Goal: Entertainment & Leisure: Browse casually

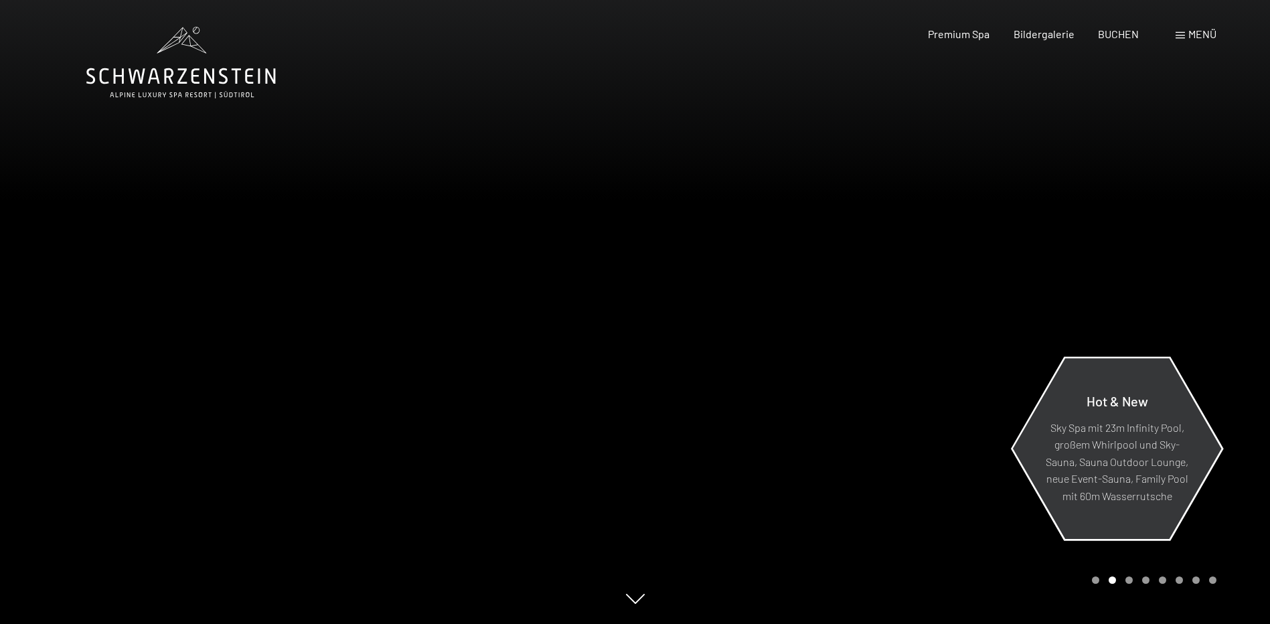
click at [1128, 473] on p "Sky Spa mit 23m Infinity Pool, großem Whirlpool und Sky-Sauna, Sauna Outdoor Lo…" at bounding box center [1116, 461] width 145 height 86
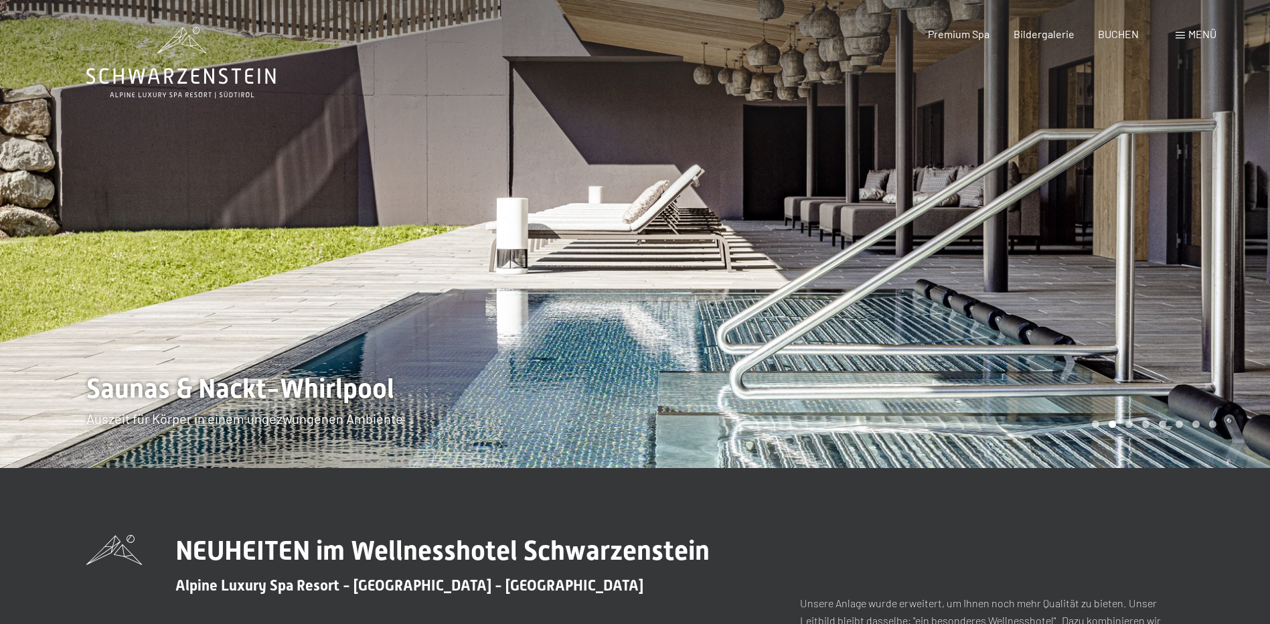
click at [1139, 267] on div at bounding box center [952, 234] width 635 height 468
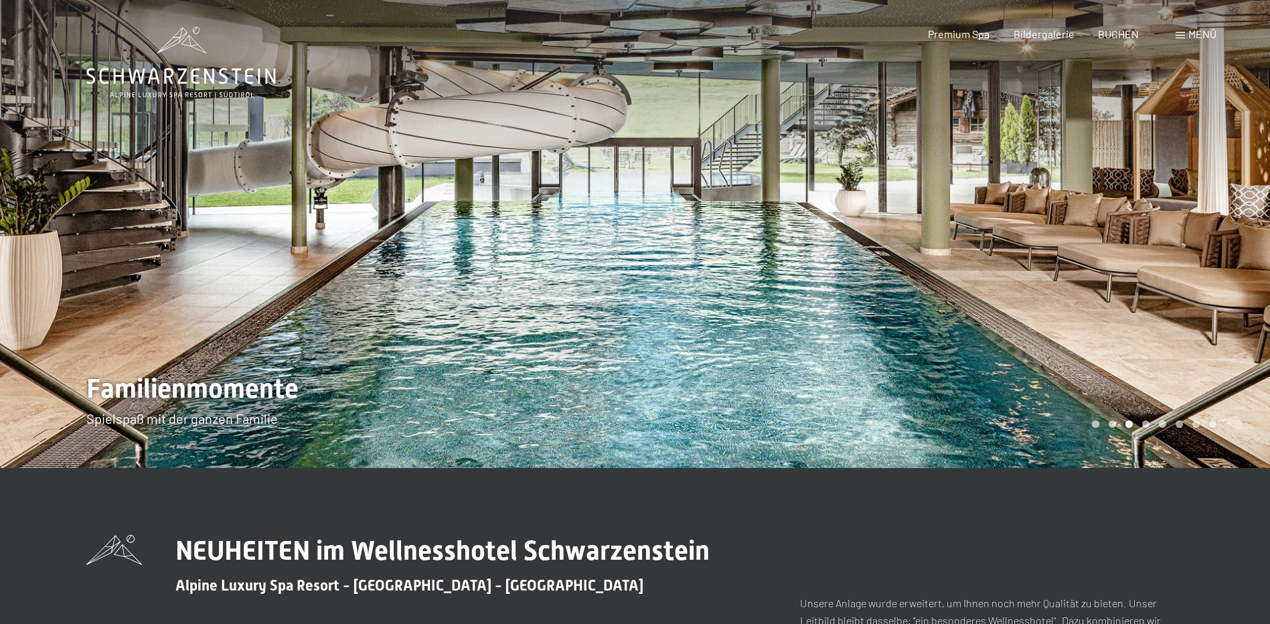
click at [1139, 267] on div at bounding box center [952, 234] width 635 height 468
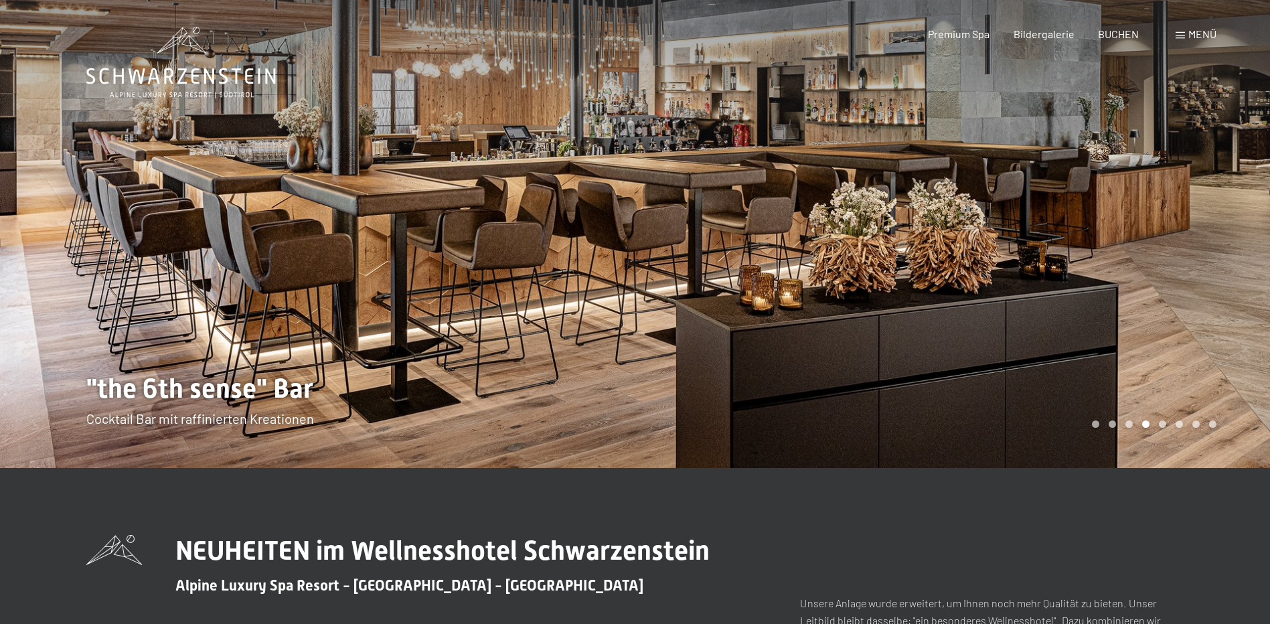
click at [1139, 267] on div at bounding box center [952, 234] width 635 height 468
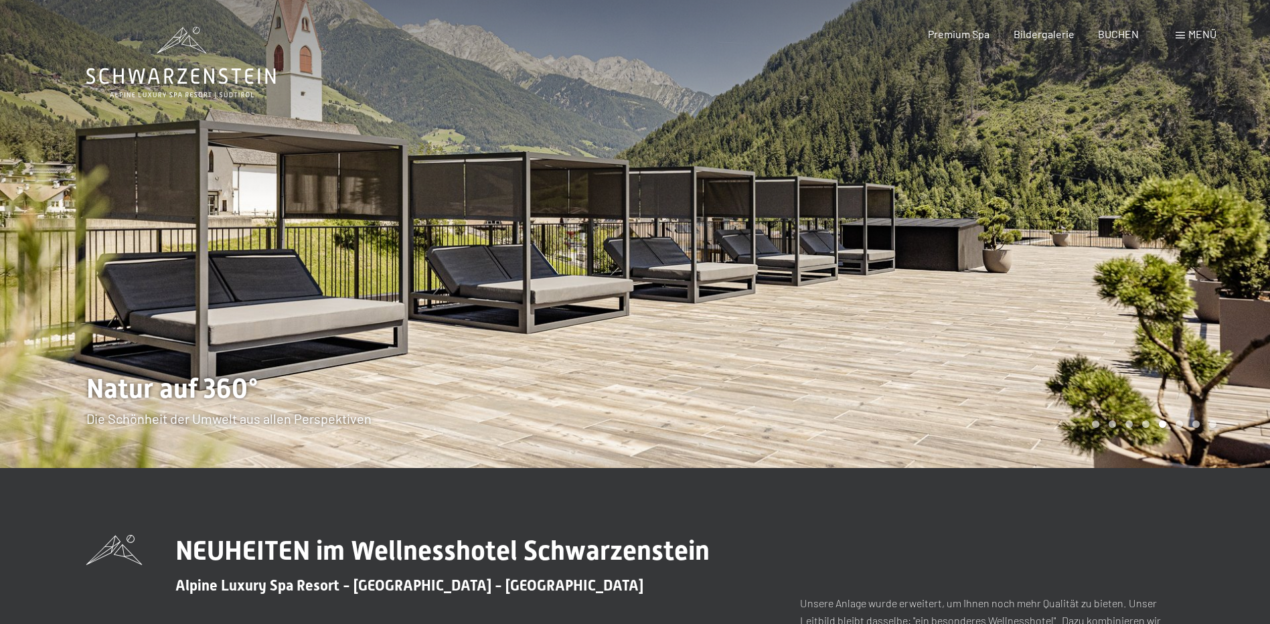
click at [1139, 267] on div at bounding box center [952, 234] width 635 height 468
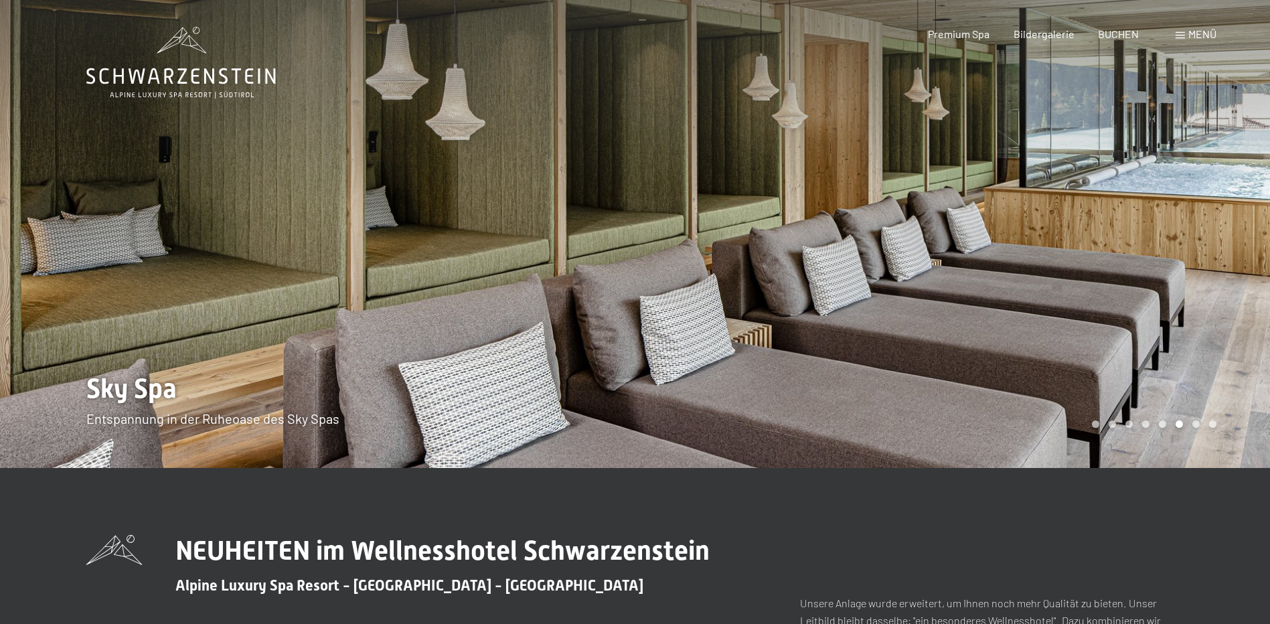
click at [1139, 267] on div at bounding box center [952, 234] width 635 height 468
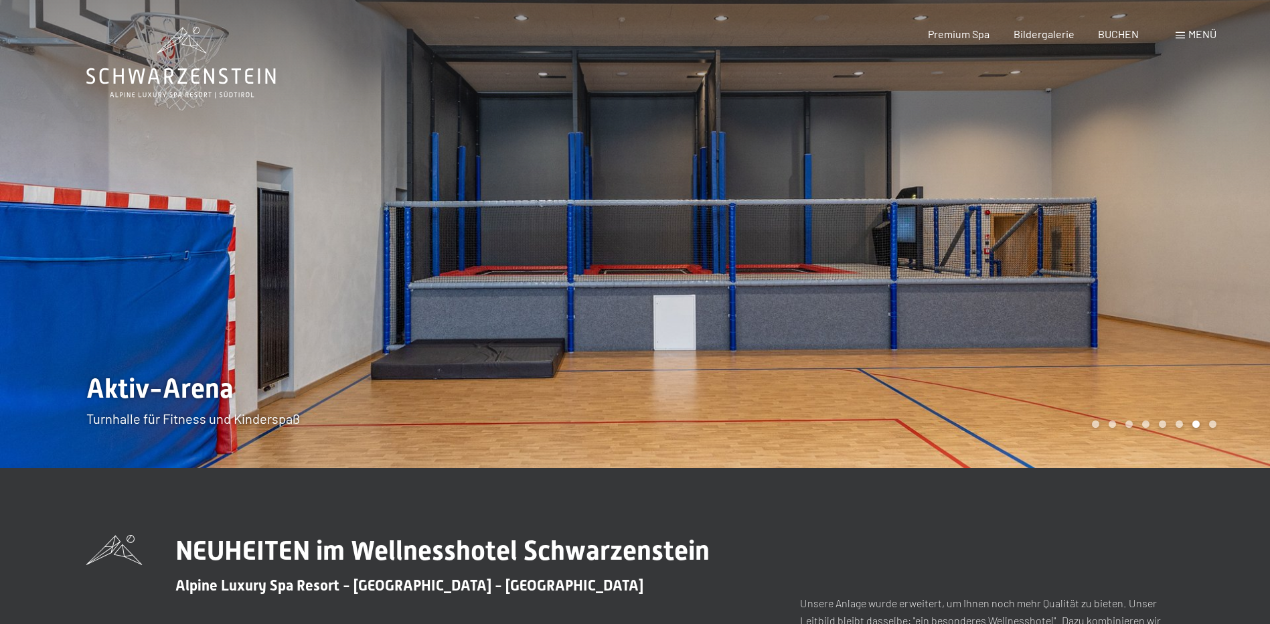
click at [1138, 267] on div at bounding box center [952, 234] width 635 height 468
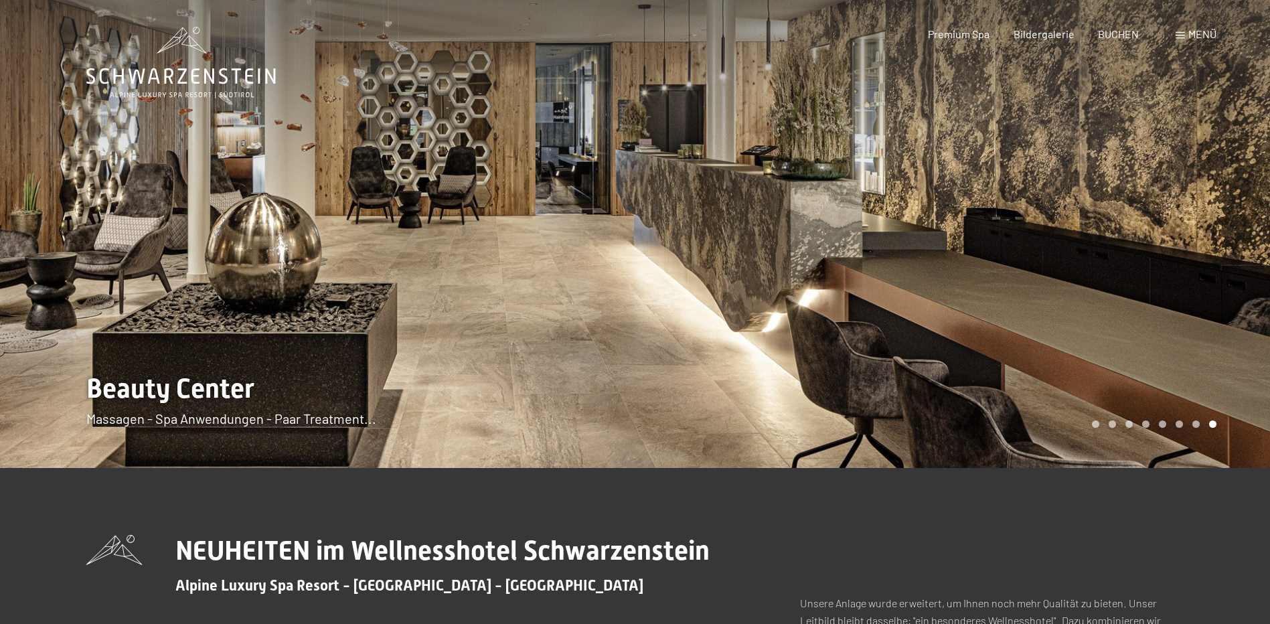
click at [1138, 267] on div at bounding box center [952, 234] width 635 height 468
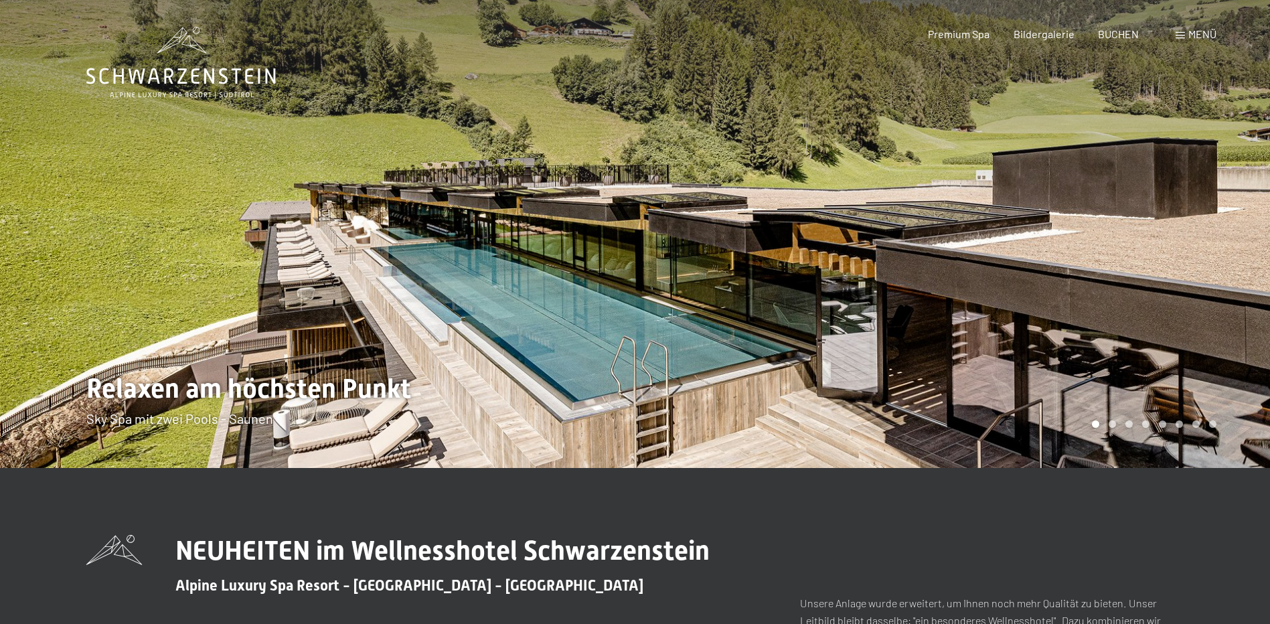
click at [1138, 267] on div at bounding box center [952, 234] width 635 height 468
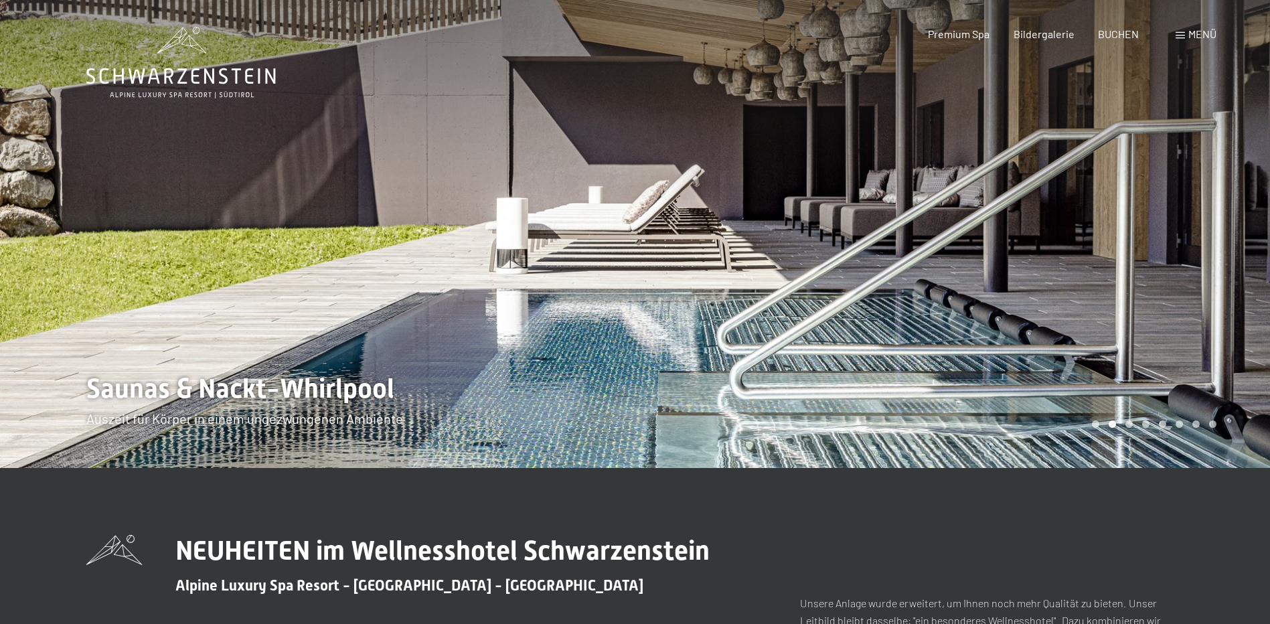
click at [1179, 33] on span at bounding box center [1179, 35] width 9 height 7
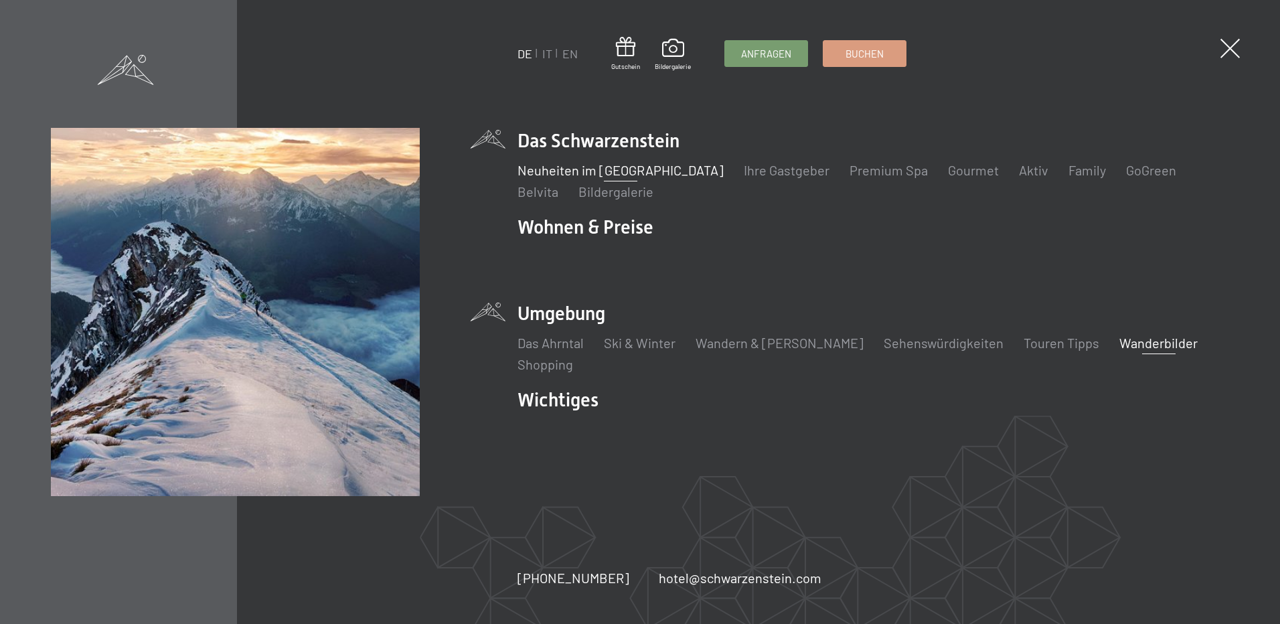
click at [1119, 341] on link "Wanderbilder" at bounding box center [1158, 343] width 78 height 16
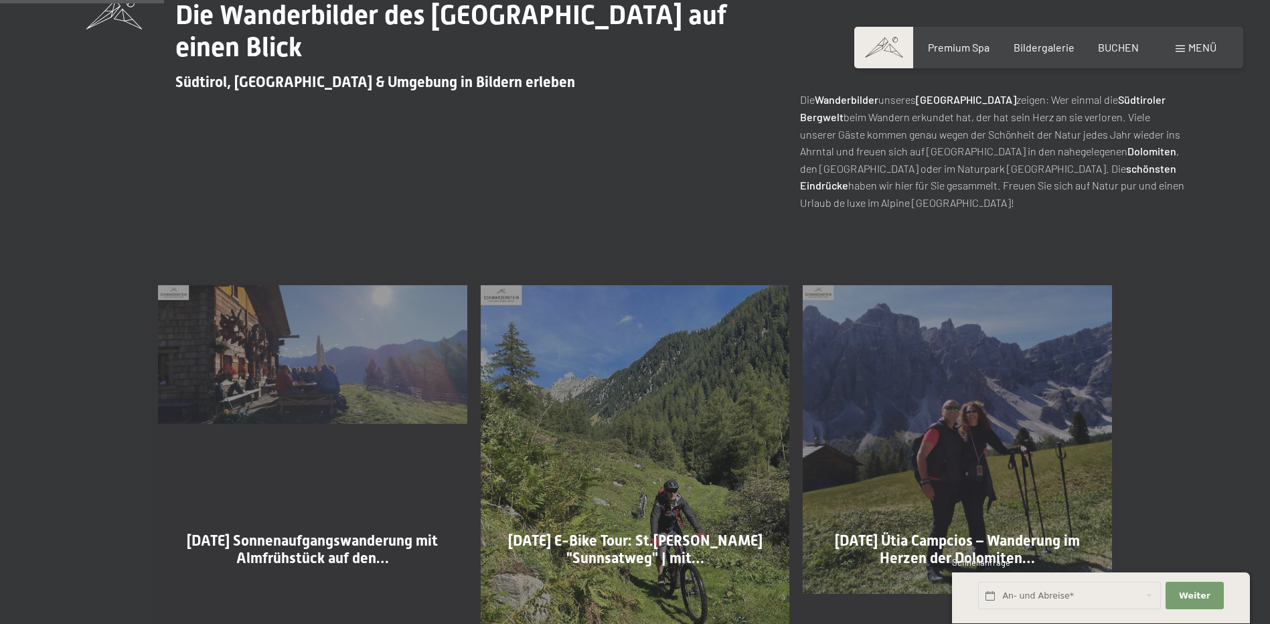
scroll to position [602, 0]
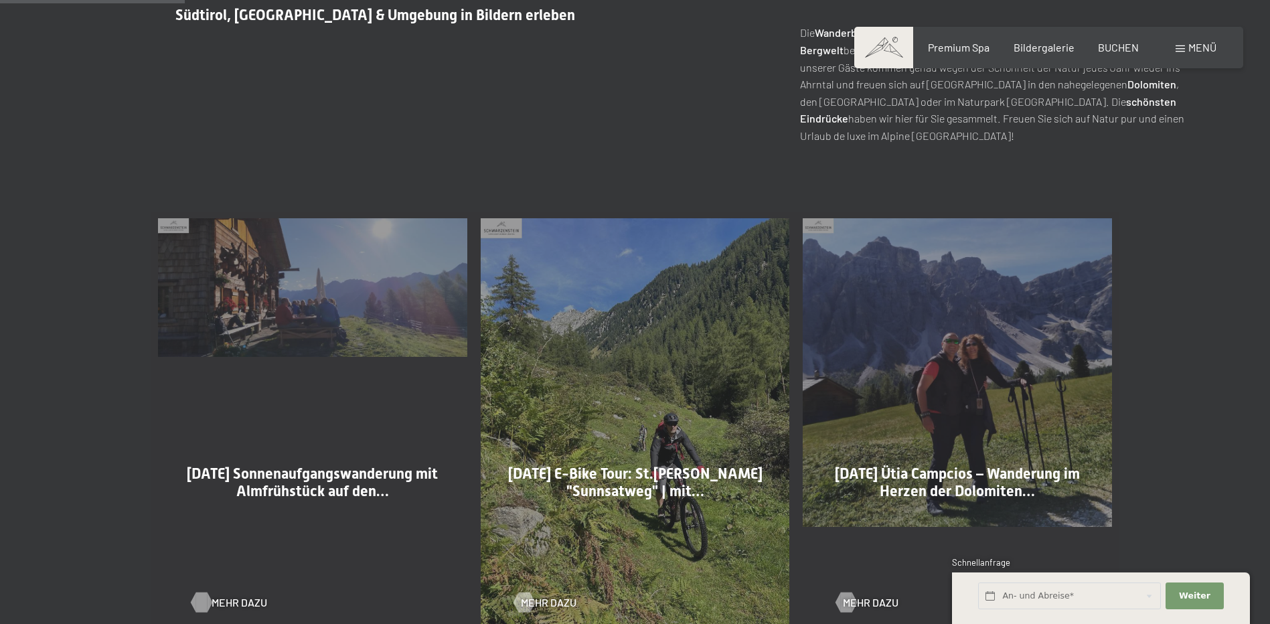
click at [199, 600] on div at bounding box center [200, 602] width 11 height 20
click at [199, 608] on div at bounding box center [200, 602] width 11 height 20
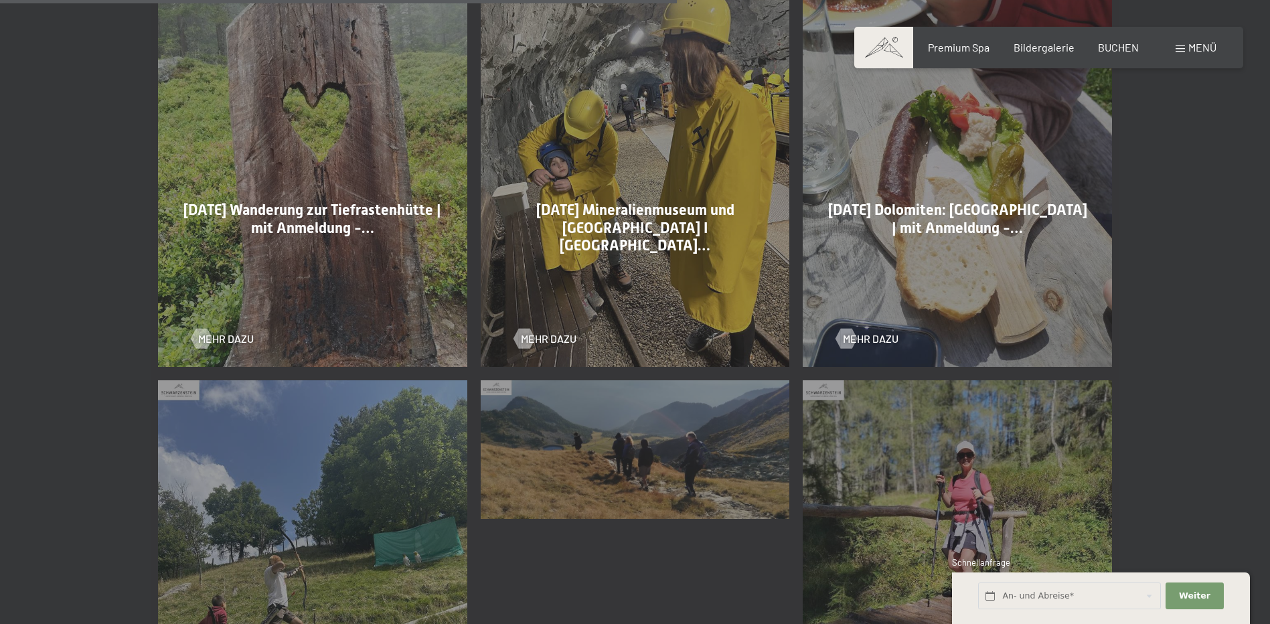
scroll to position [2209, 0]
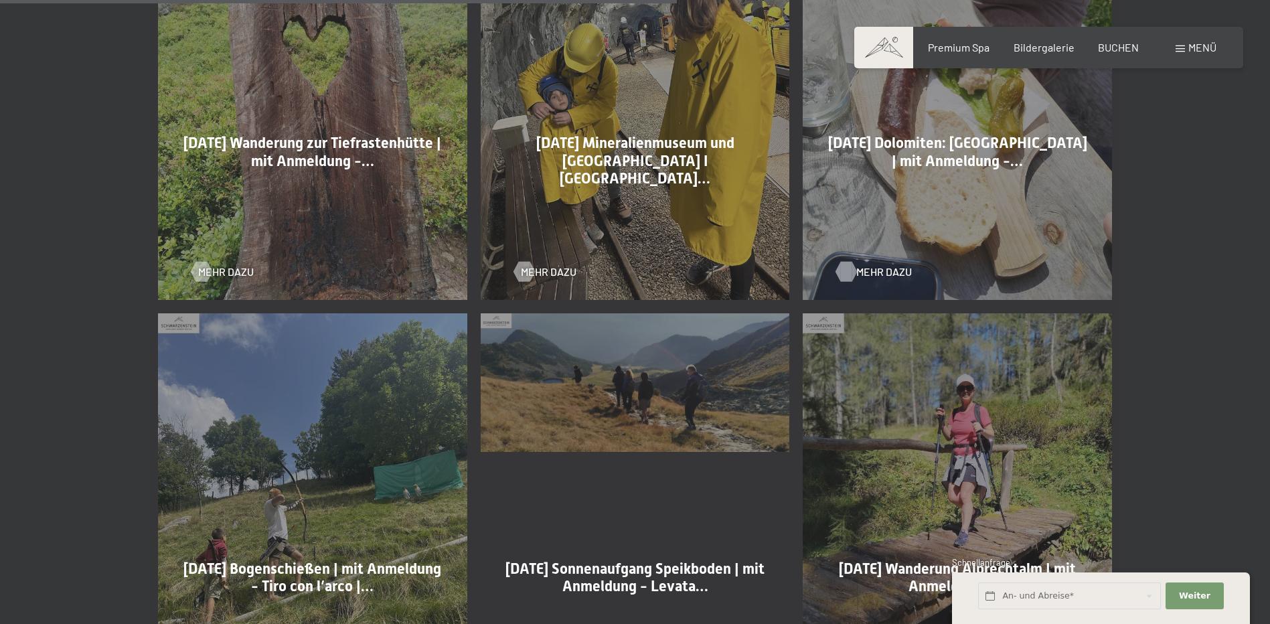
click at [849, 268] on div at bounding box center [846, 272] width 11 height 20
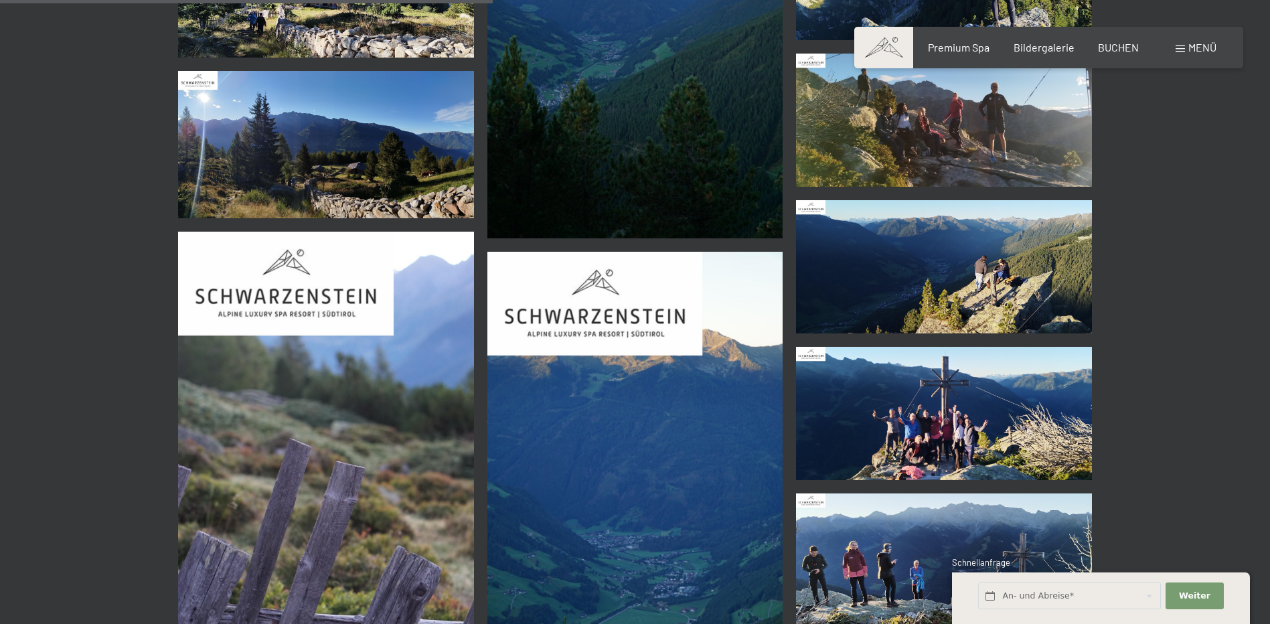
scroll to position [3347, 0]
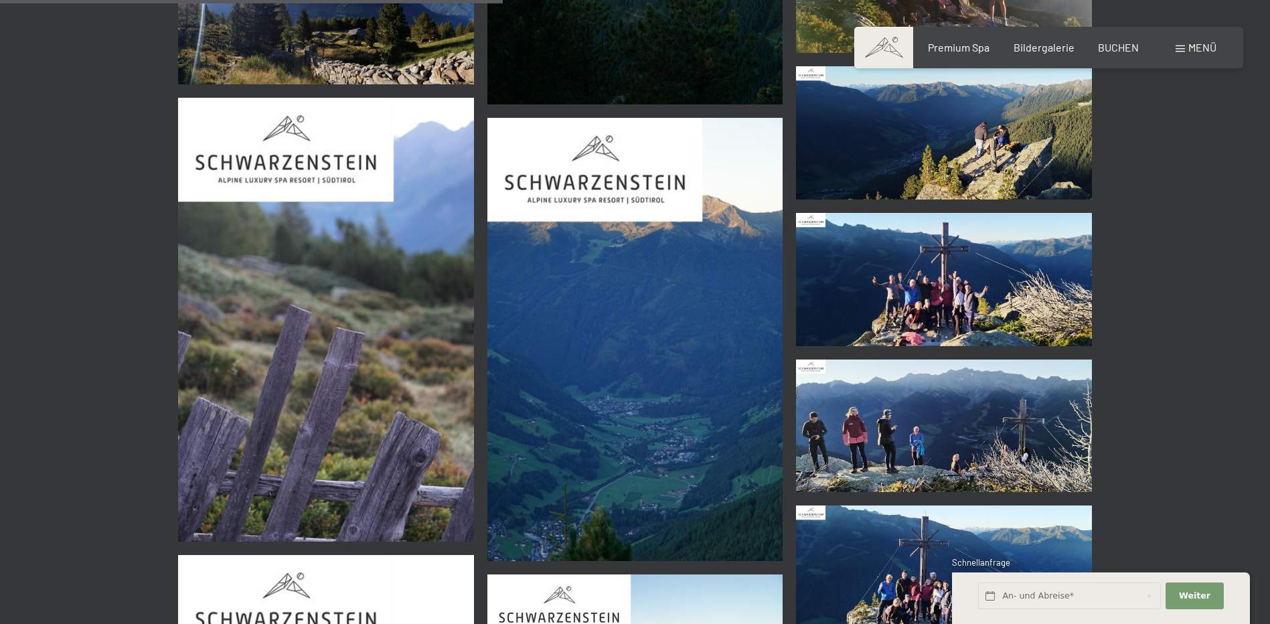
click at [915, 284] on img at bounding box center [944, 279] width 296 height 133
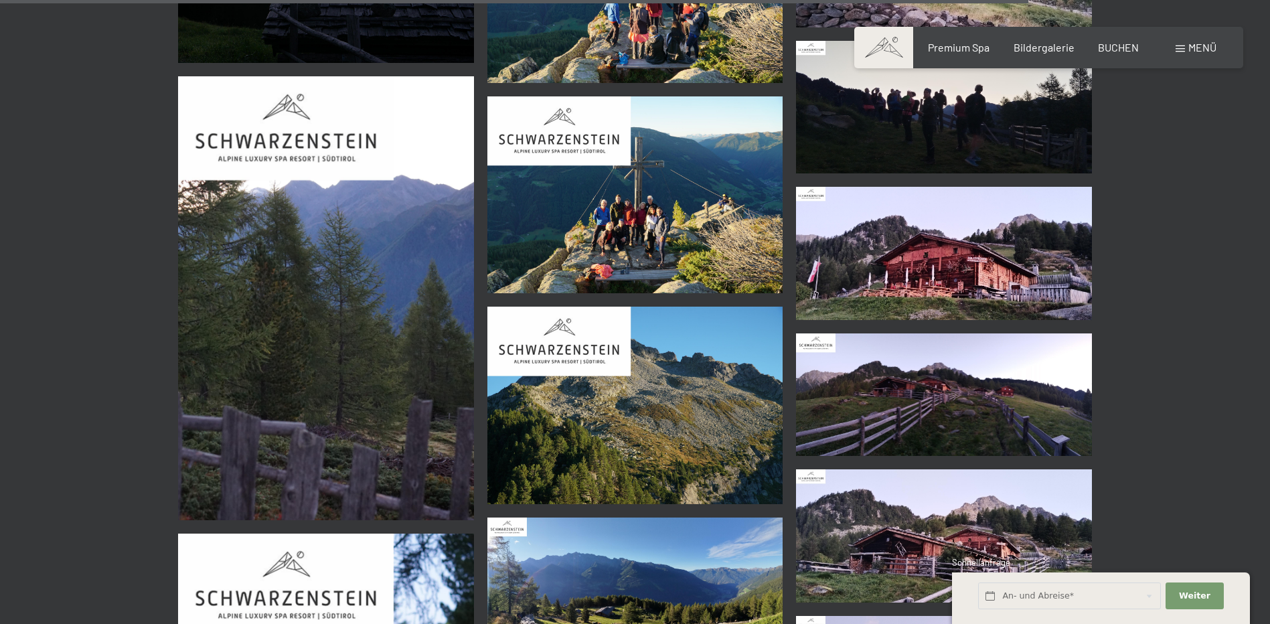
scroll to position [6777, 0]
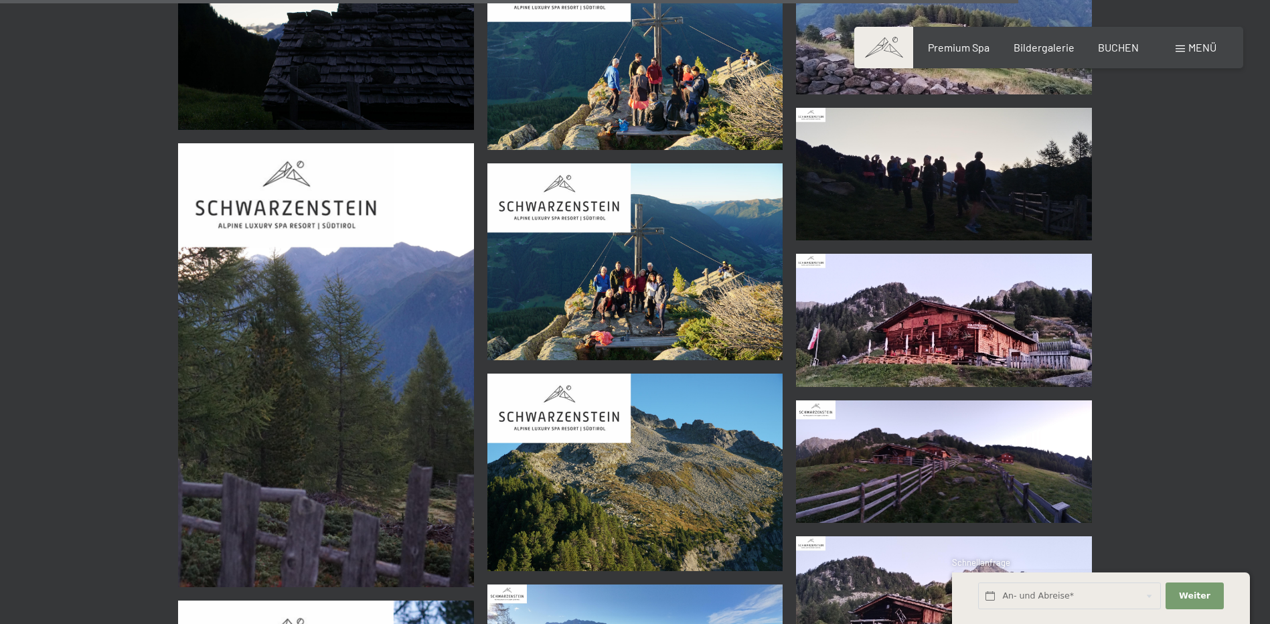
click at [632, 297] on img at bounding box center [635, 261] width 296 height 197
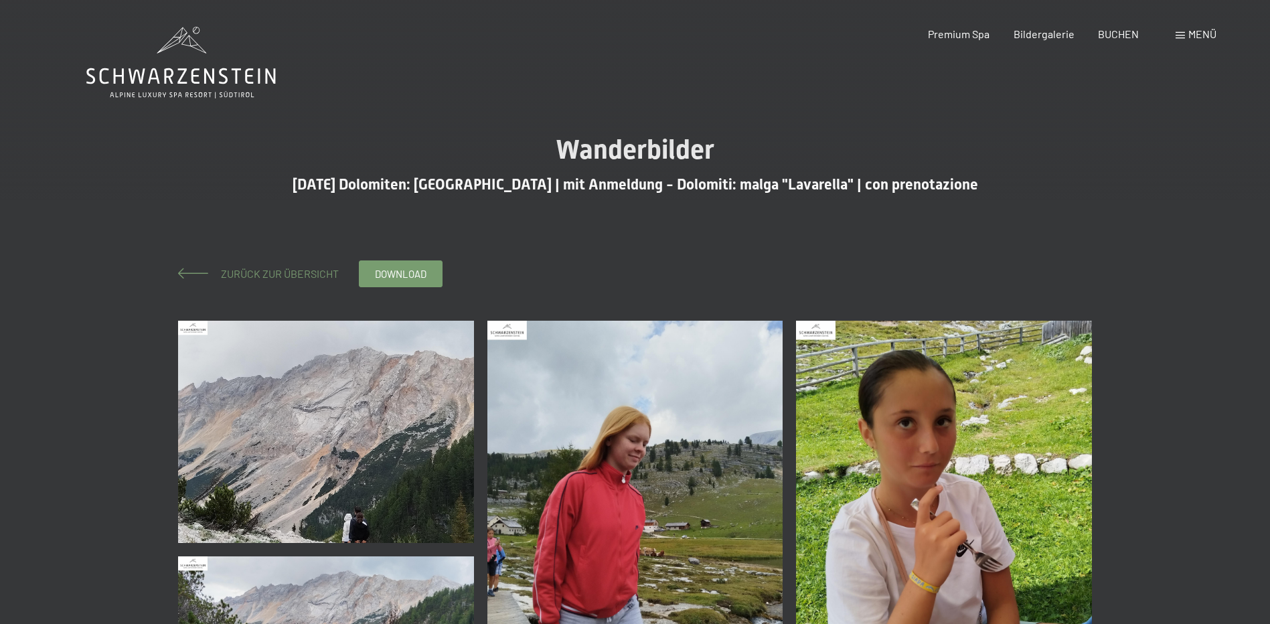
click at [283, 269] on span "Zurück zur Übersicht" at bounding box center [274, 273] width 129 height 13
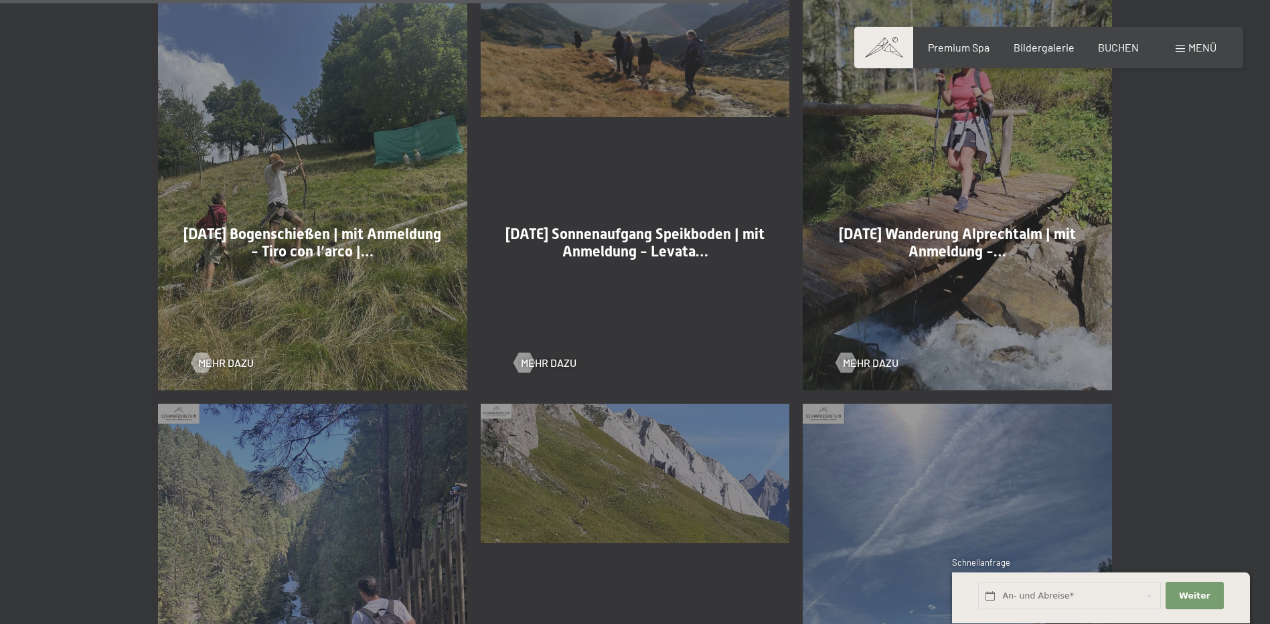
scroll to position [2477, 0]
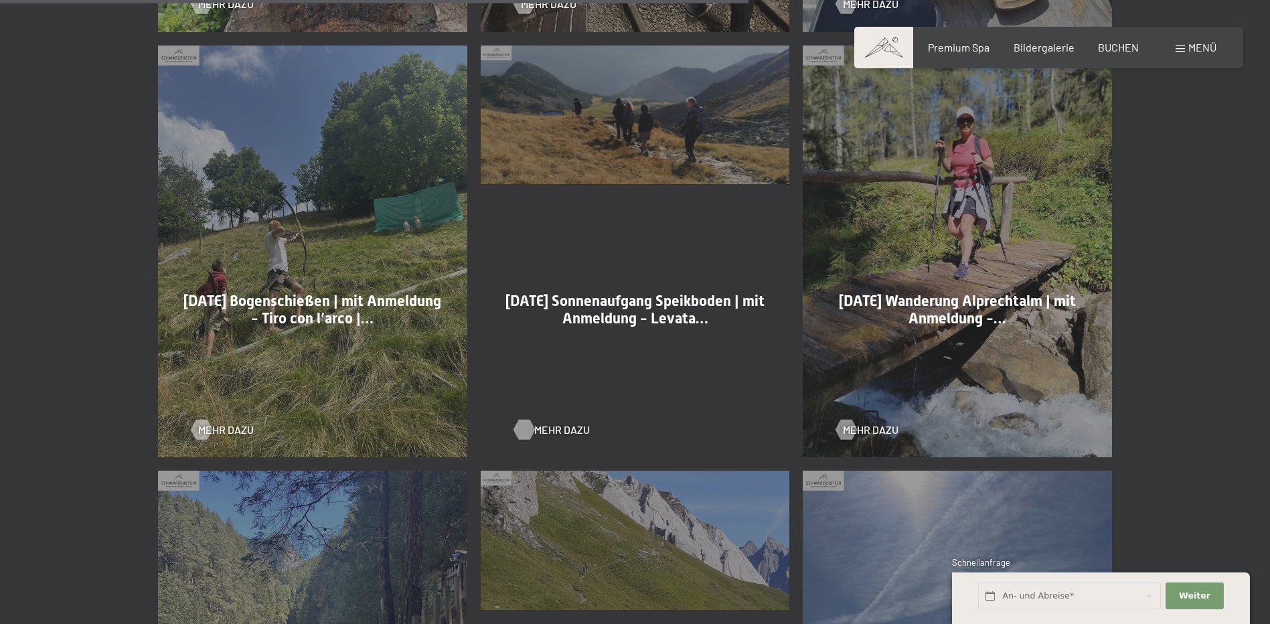
click at [521, 427] on div at bounding box center [523, 429] width 11 height 20
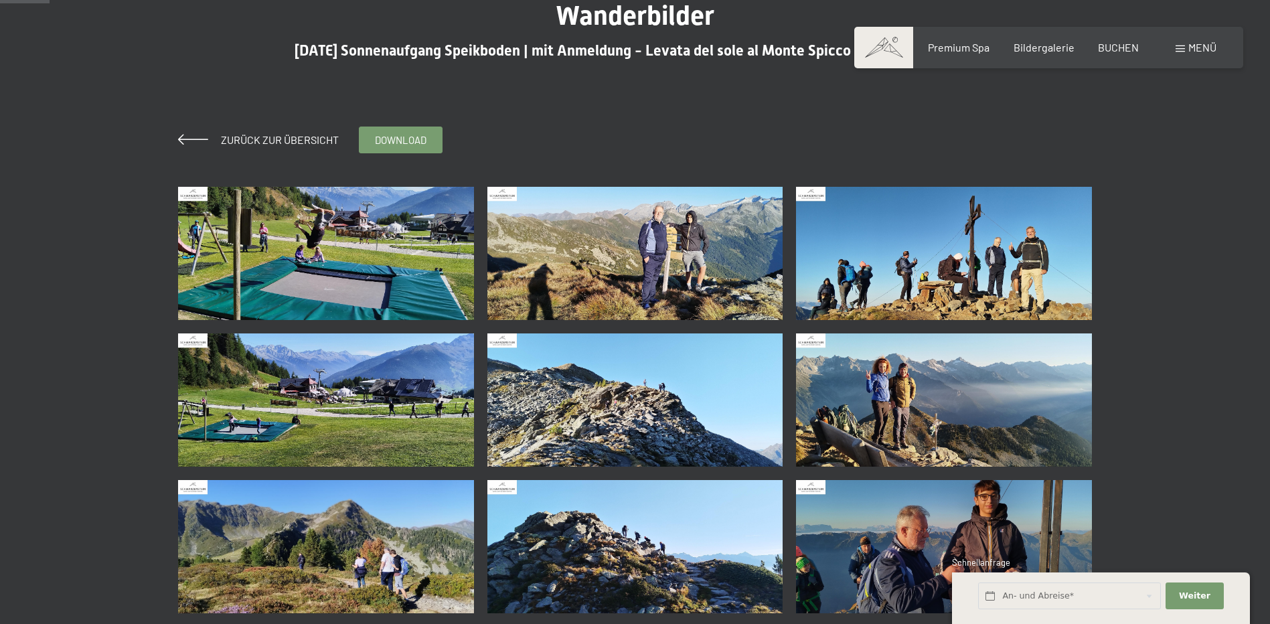
scroll to position [201, 0]
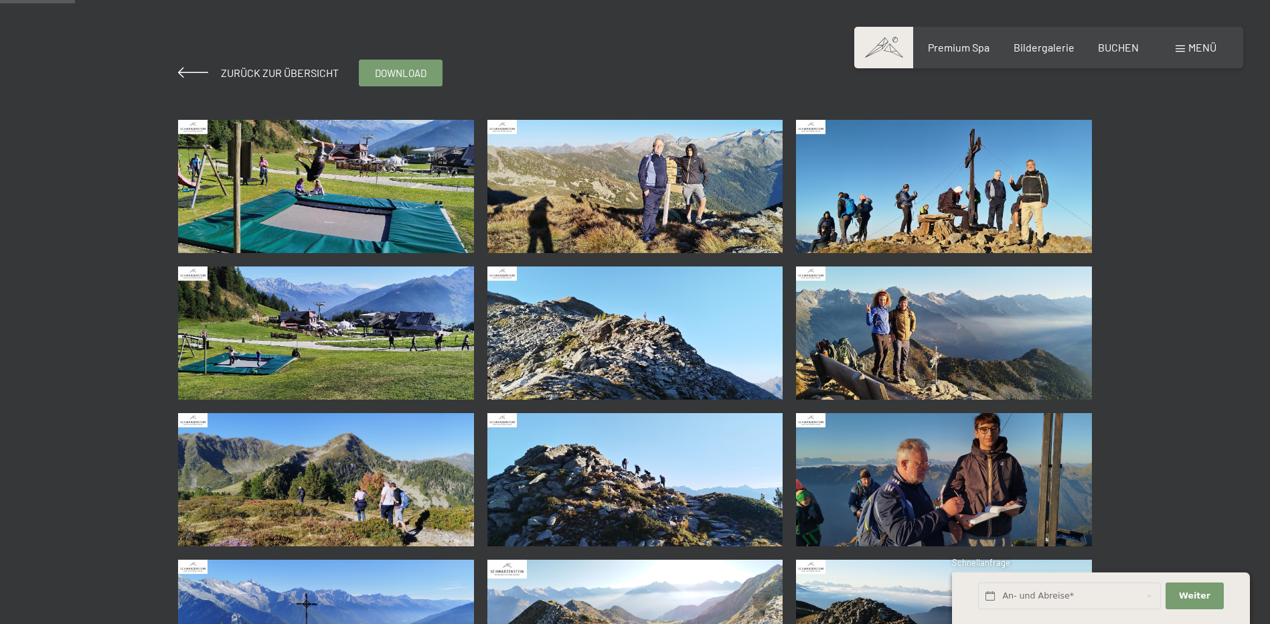
click at [430, 208] on img at bounding box center [326, 186] width 296 height 133
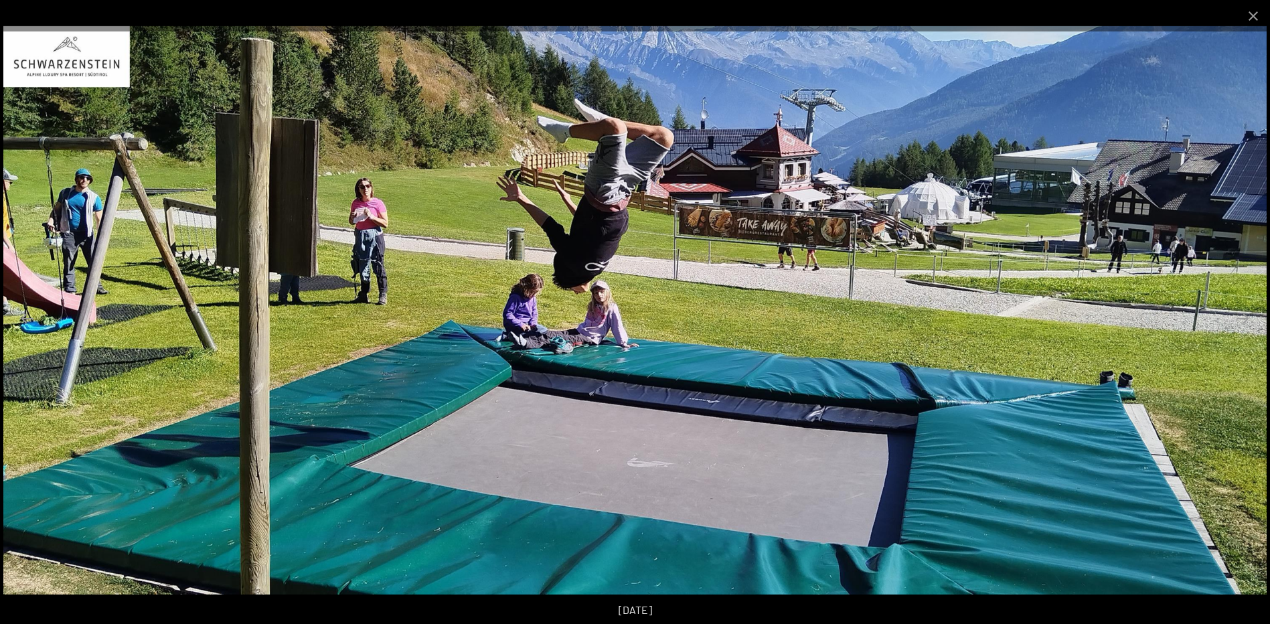
scroll to position [67, 0]
click at [1149, 289] on img at bounding box center [634, 310] width 1263 height 568
click at [1208, 332] on img at bounding box center [634, 310] width 1263 height 568
click at [1250, 18] on button "Close gallery" at bounding box center [1252, 15] width 33 height 31
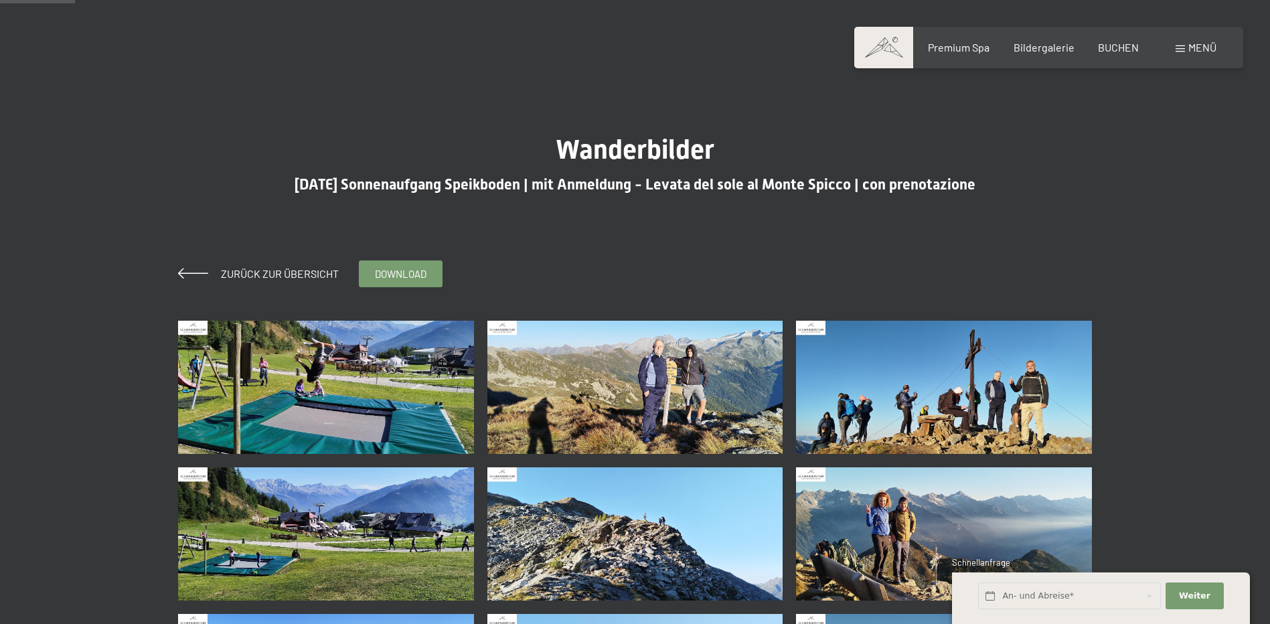
scroll to position [201, 0]
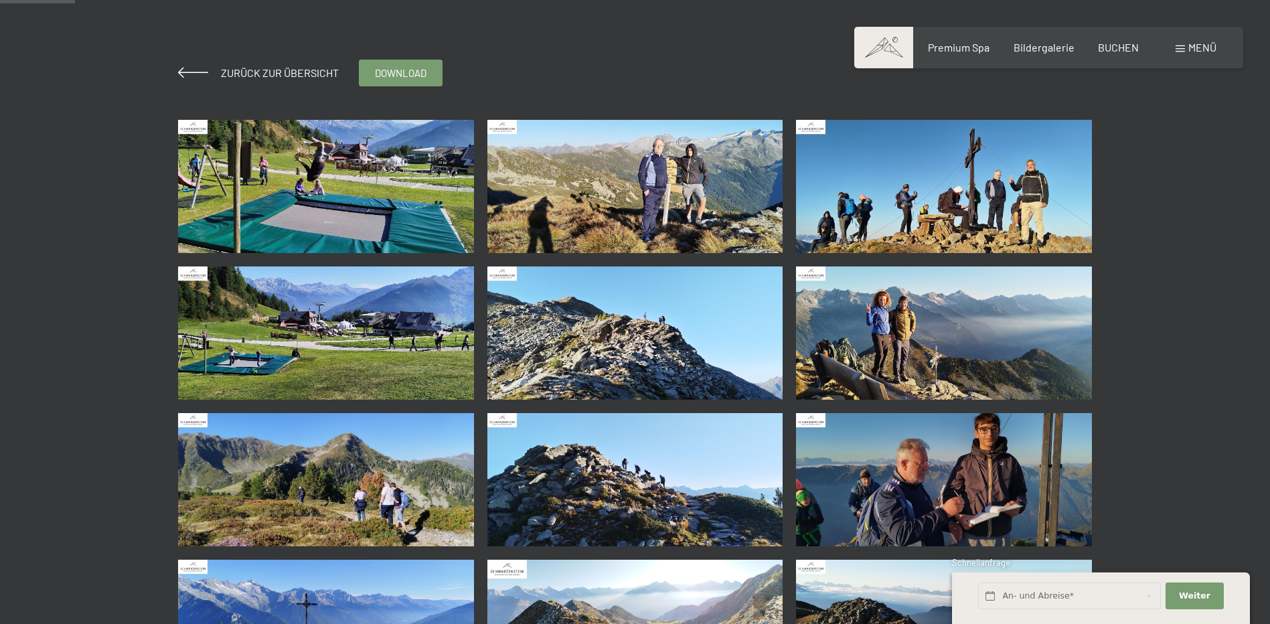
click at [359, 197] on img at bounding box center [326, 186] width 296 height 133
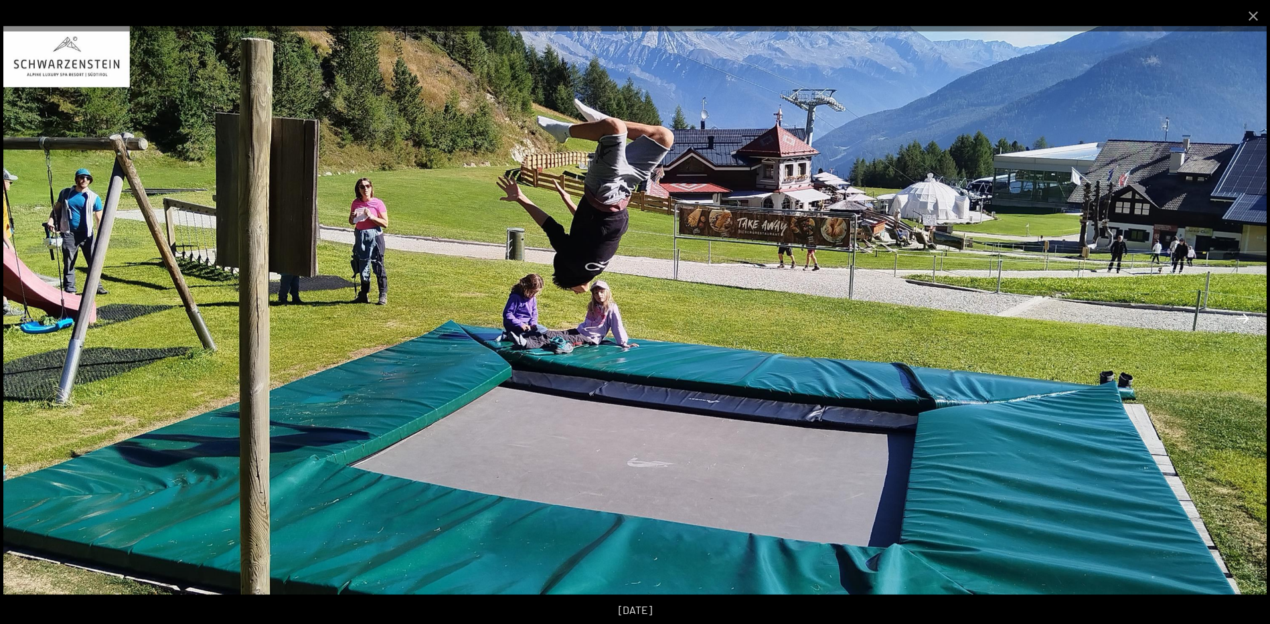
click at [1242, 319] on button "Next slide" at bounding box center [1242, 318] width 28 height 26
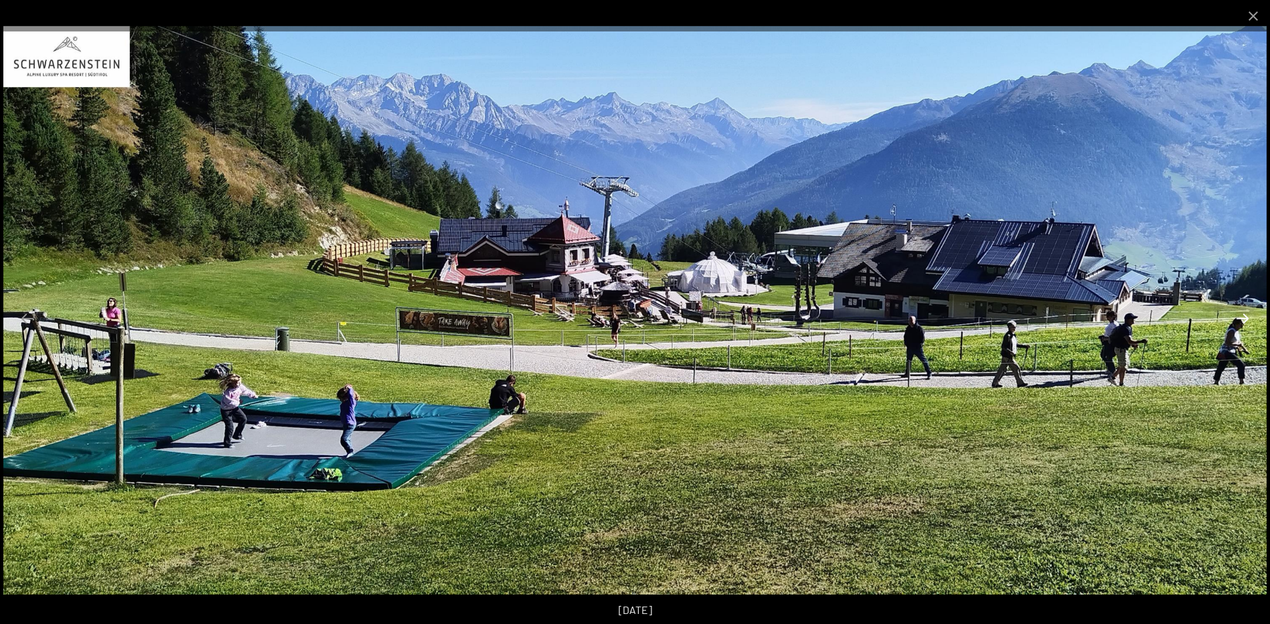
click at [1244, 321] on button "Next slide" at bounding box center [1242, 318] width 28 height 26
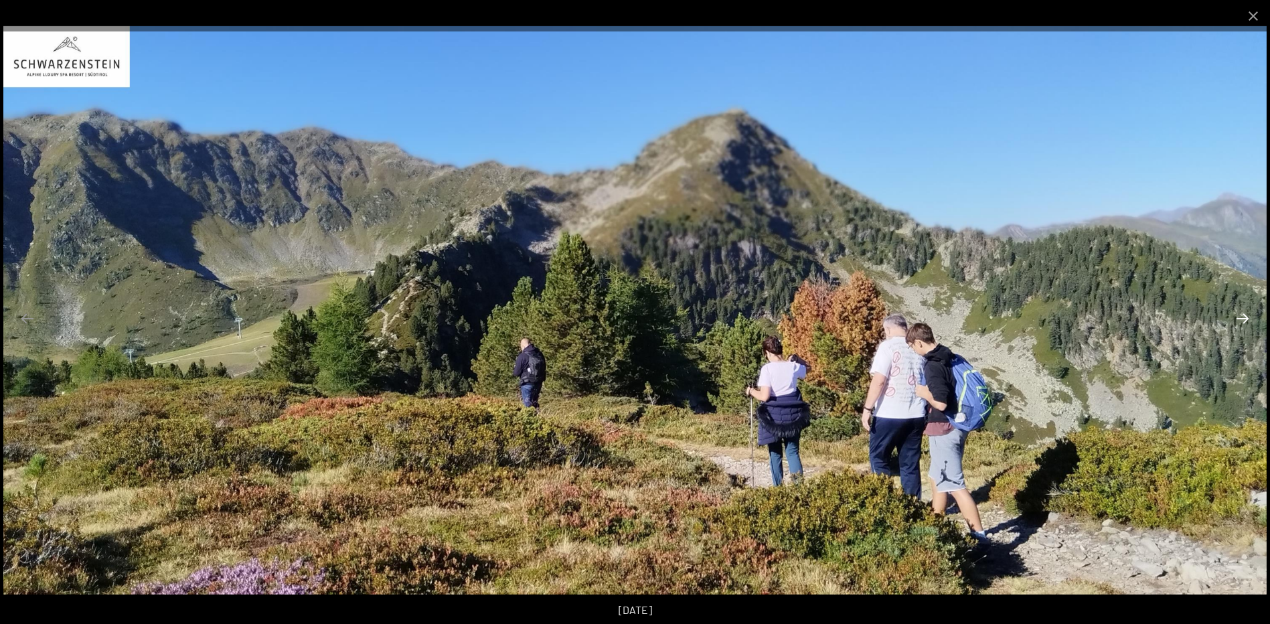
click at [1245, 318] on button "Next slide" at bounding box center [1242, 318] width 28 height 26
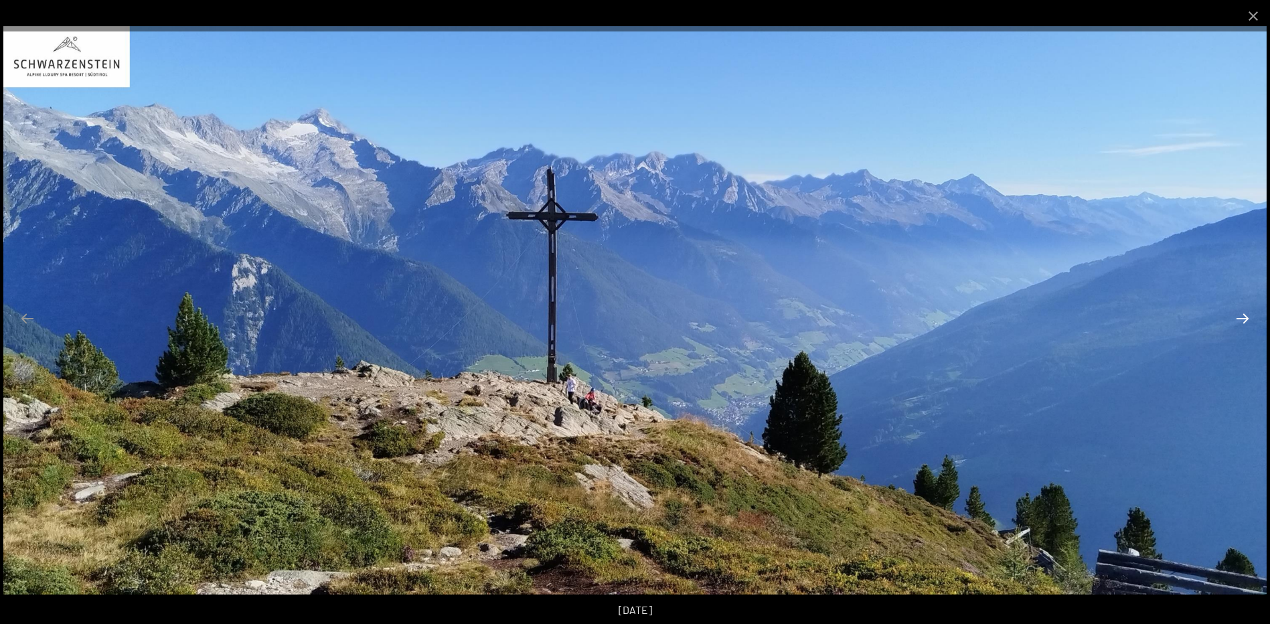
click at [1245, 318] on button "Next slide" at bounding box center [1242, 318] width 28 height 26
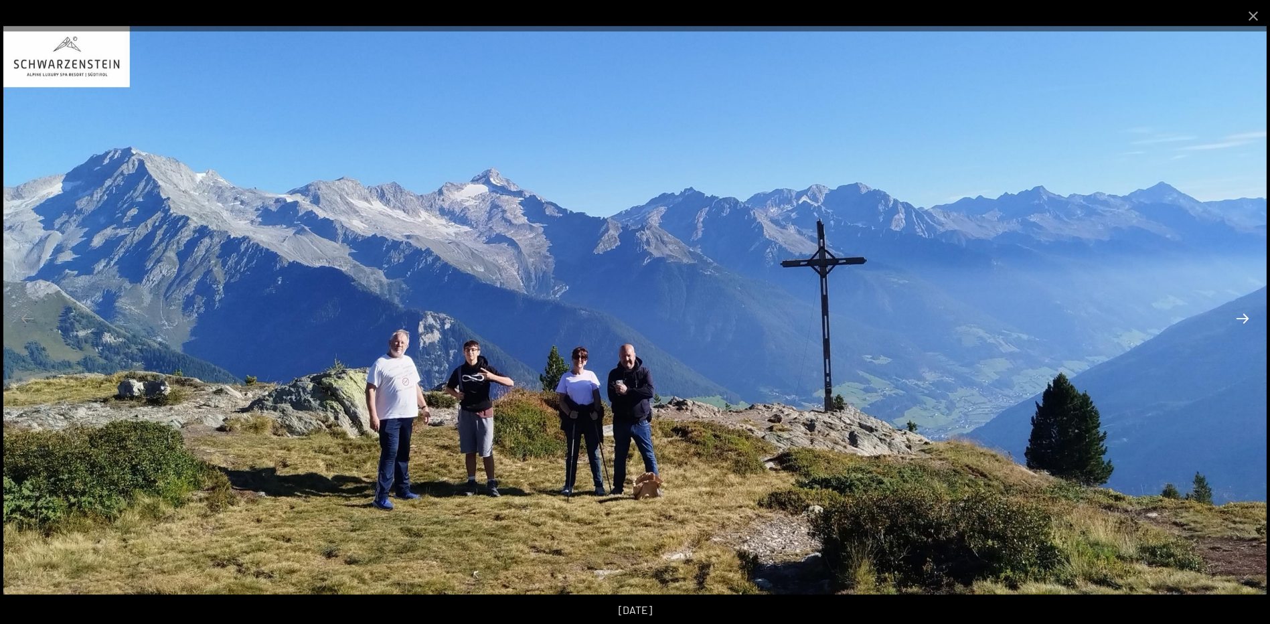
click at [1245, 318] on button "Next slide" at bounding box center [1242, 318] width 28 height 26
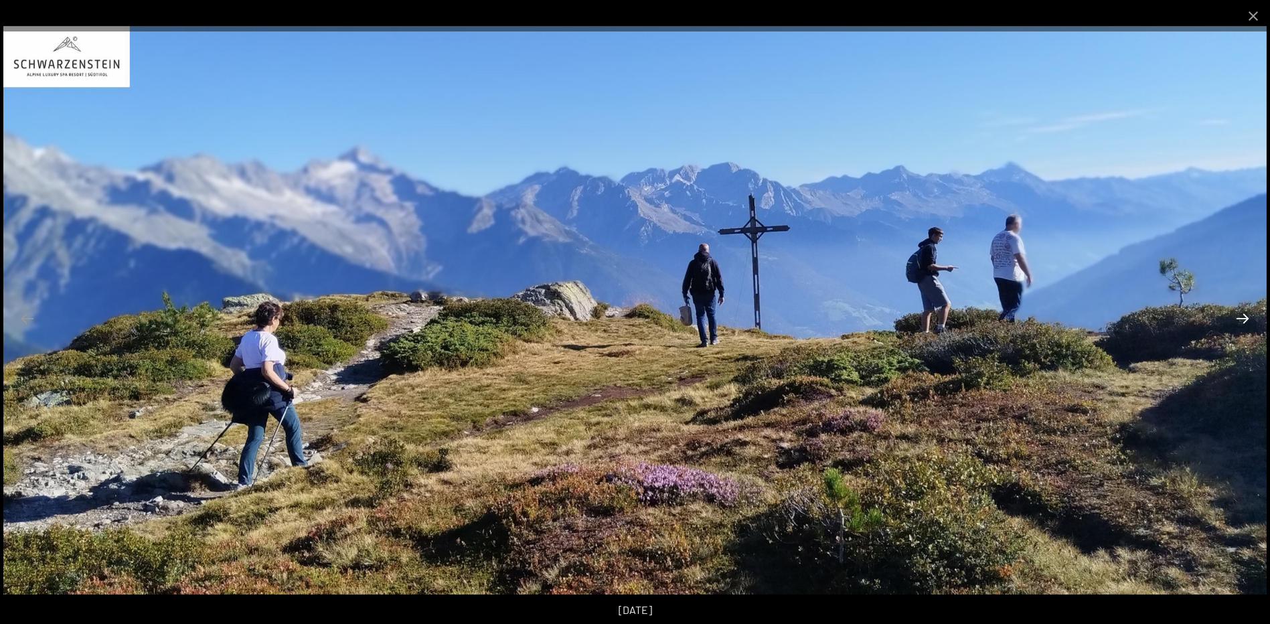
click at [1242, 319] on button "Next slide" at bounding box center [1242, 318] width 28 height 26
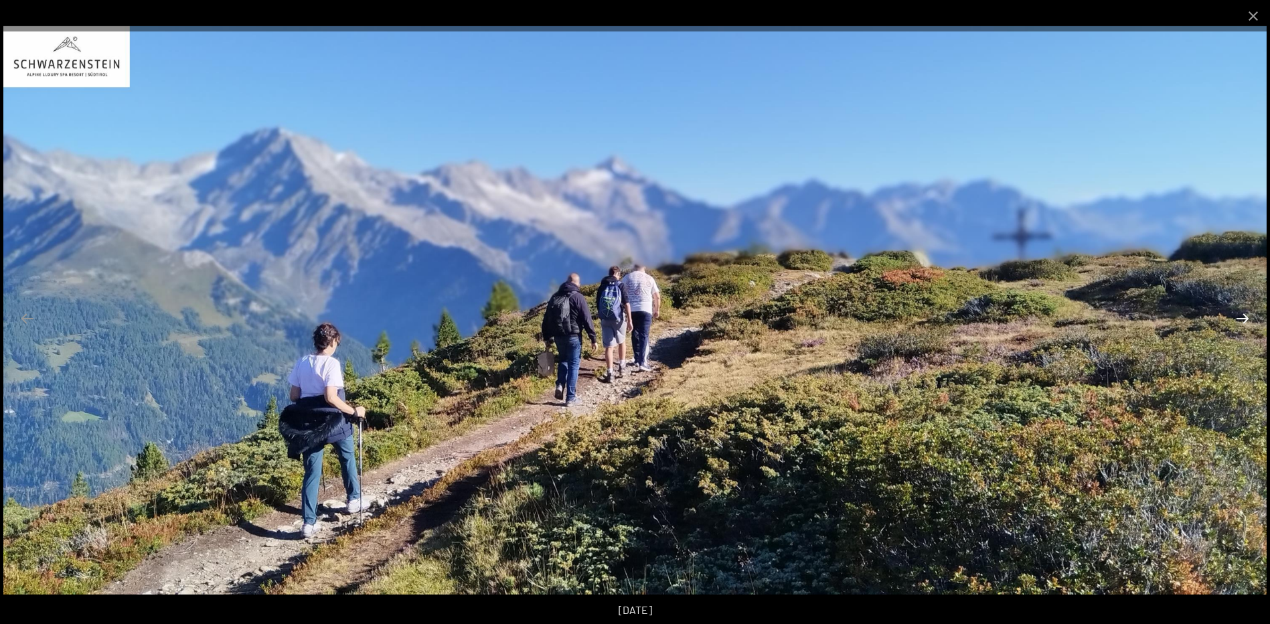
click at [1242, 321] on button "Next slide" at bounding box center [1242, 318] width 28 height 26
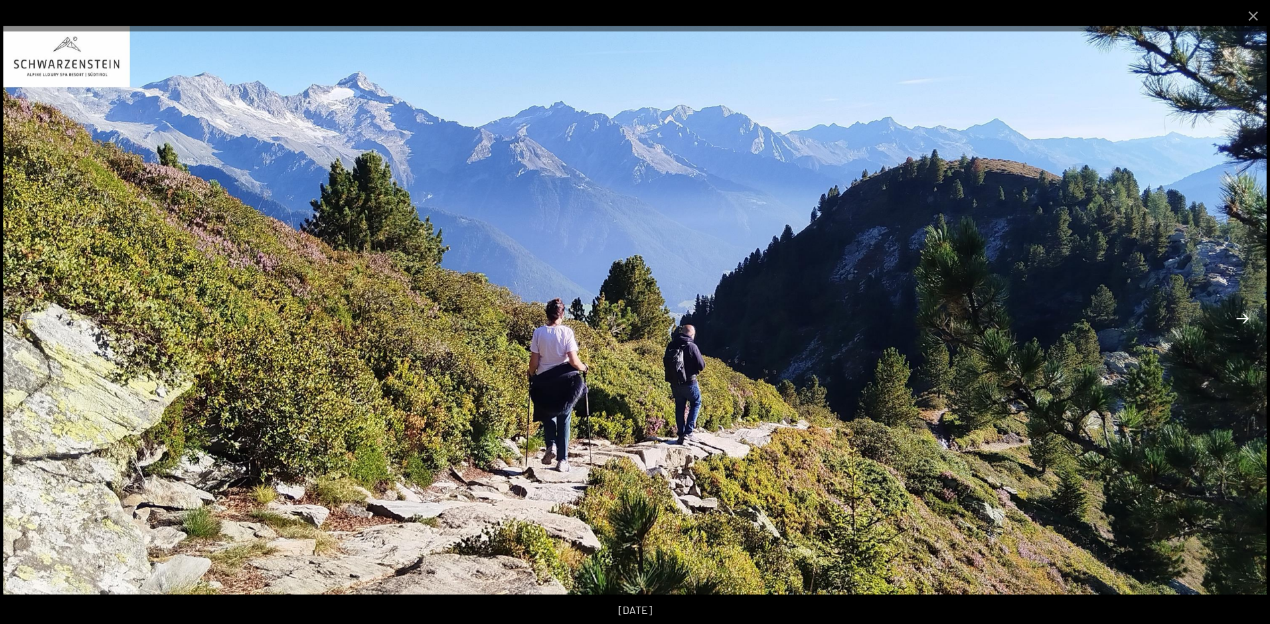
click at [1246, 319] on button "Next slide" at bounding box center [1242, 318] width 28 height 26
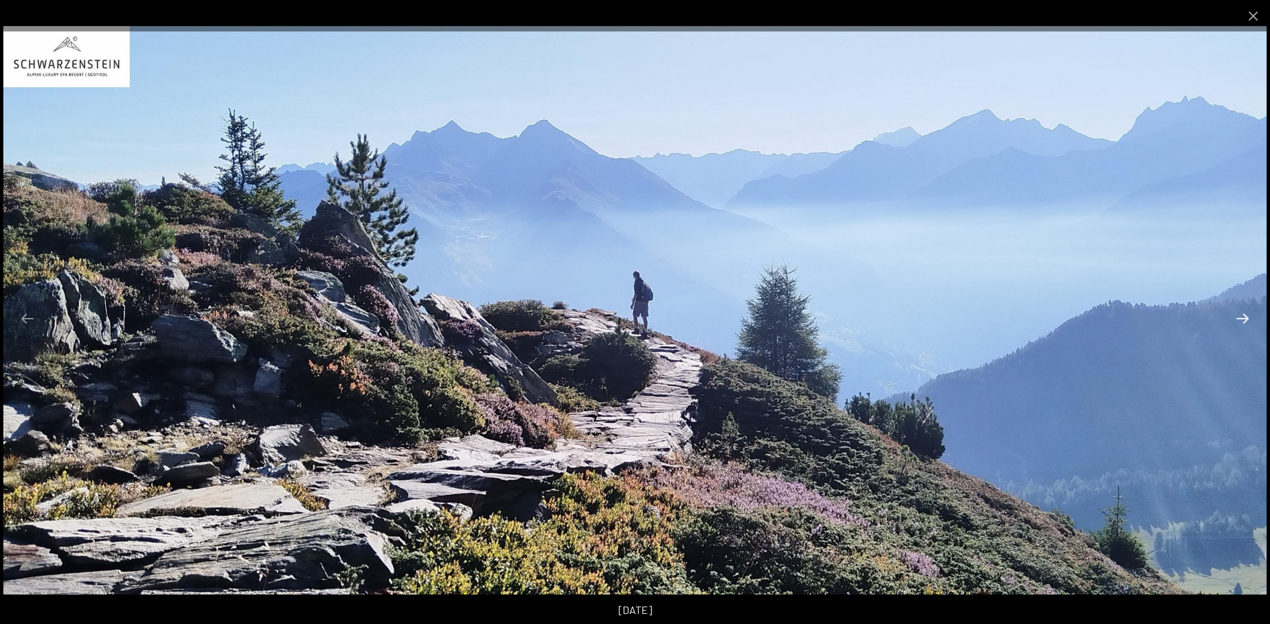
click at [1246, 319] on button "Next slide" at bounding box center [1242, 318] width 28 height 26
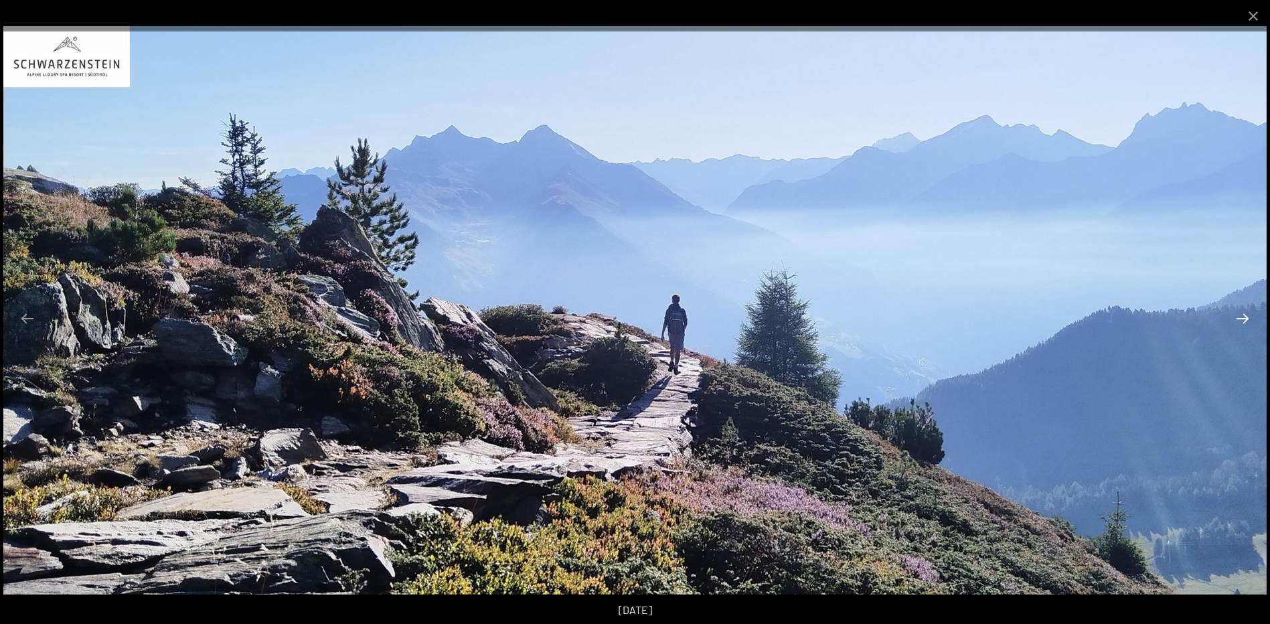
click at [1246, 319] on button "Next slide" at bounding box center [1242, 318] width 28 height 26
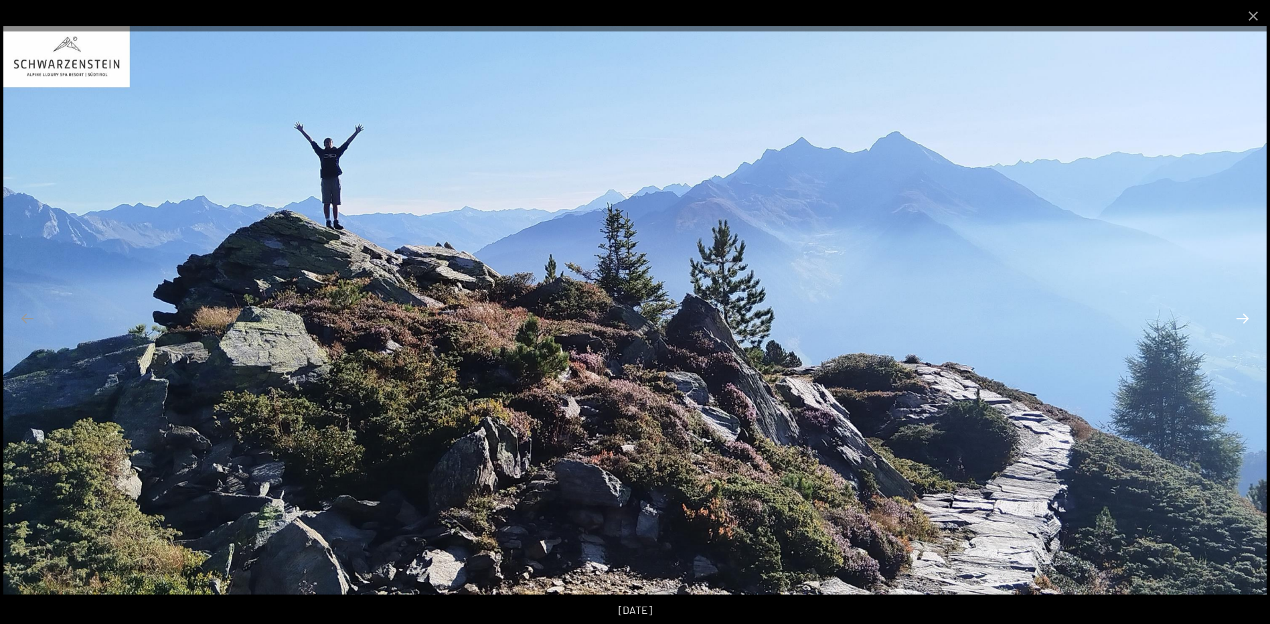
click at [1246, 319] on button "Next slide" at bounding box center [1242, 318] width 28 height 26
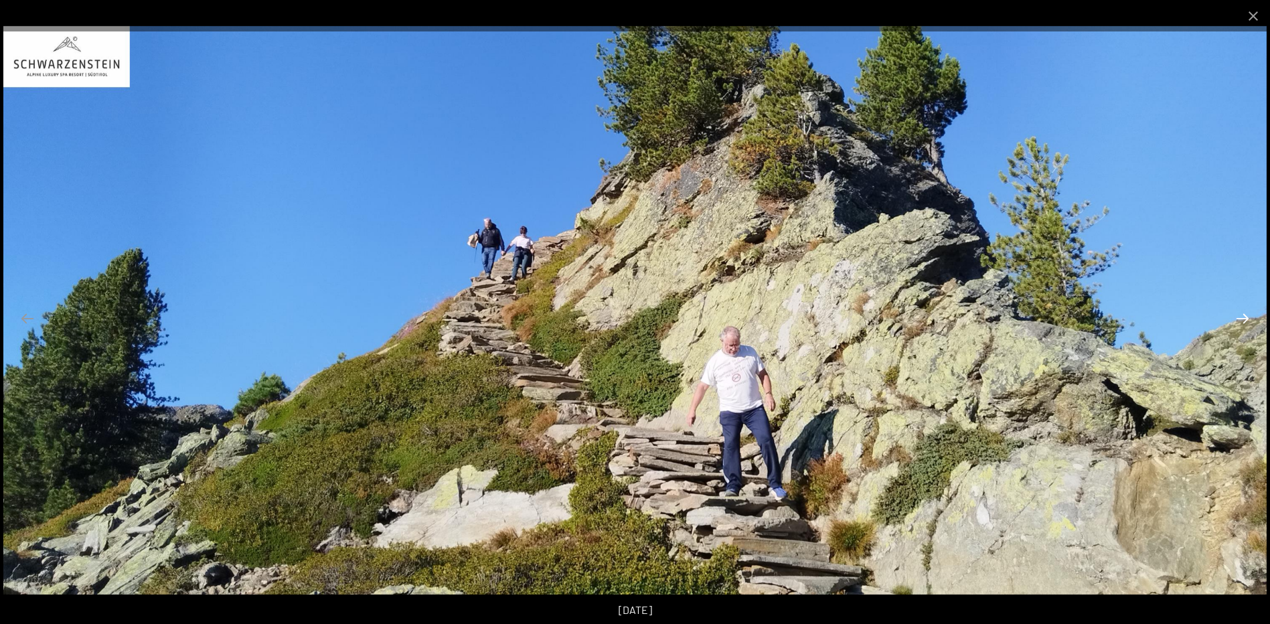
click at [1244, 319] on button "Next slide" at bounding box center [1242, 318] width 28 height 26
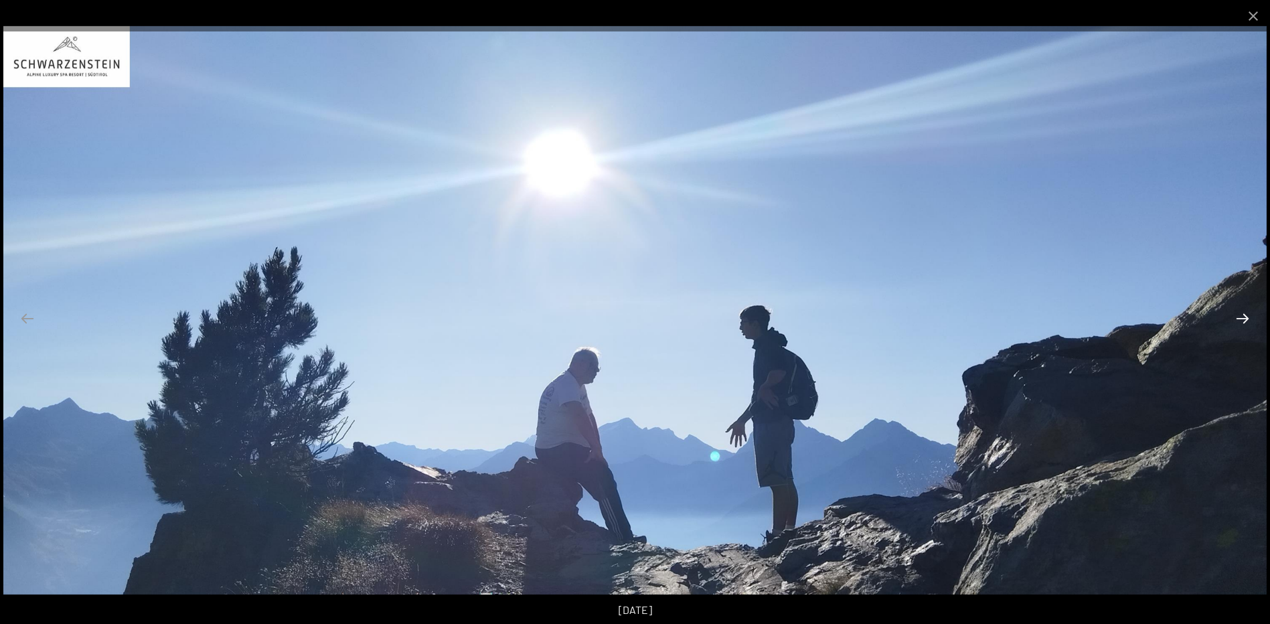
click at [1243, 319] on button "Next slide" at bounding box center [1242, 318] width 28 height 26
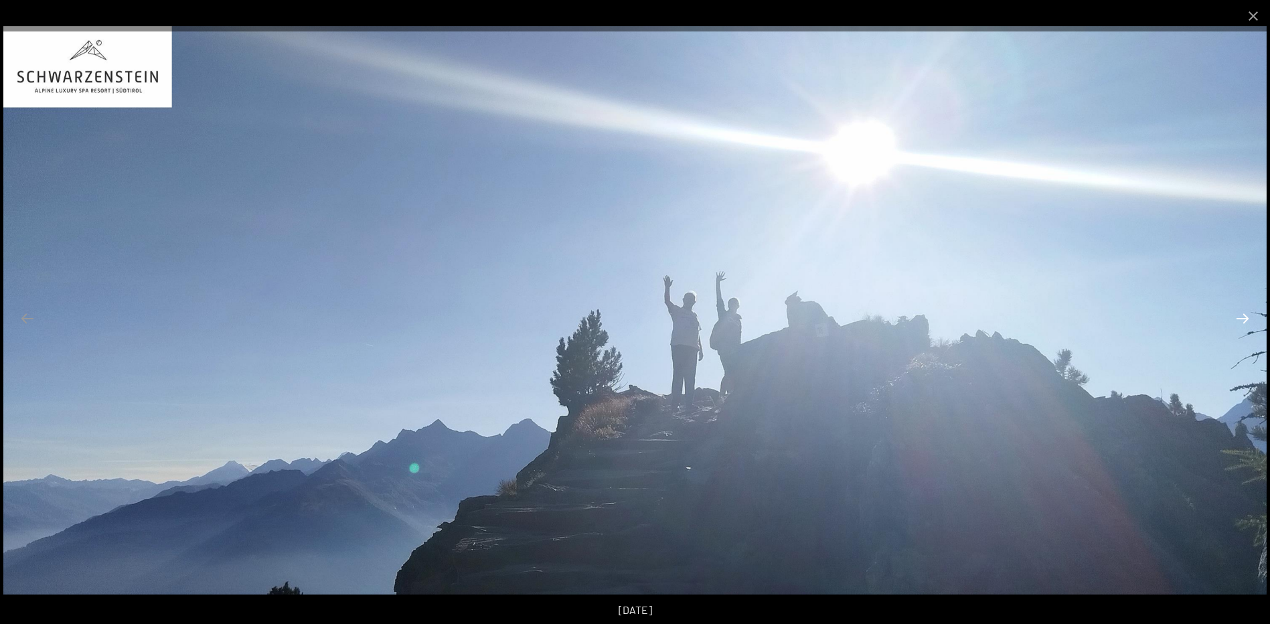
click at [1242, 319] on button "Next slide" at bounding box center [1242, 318] width 28 height 26
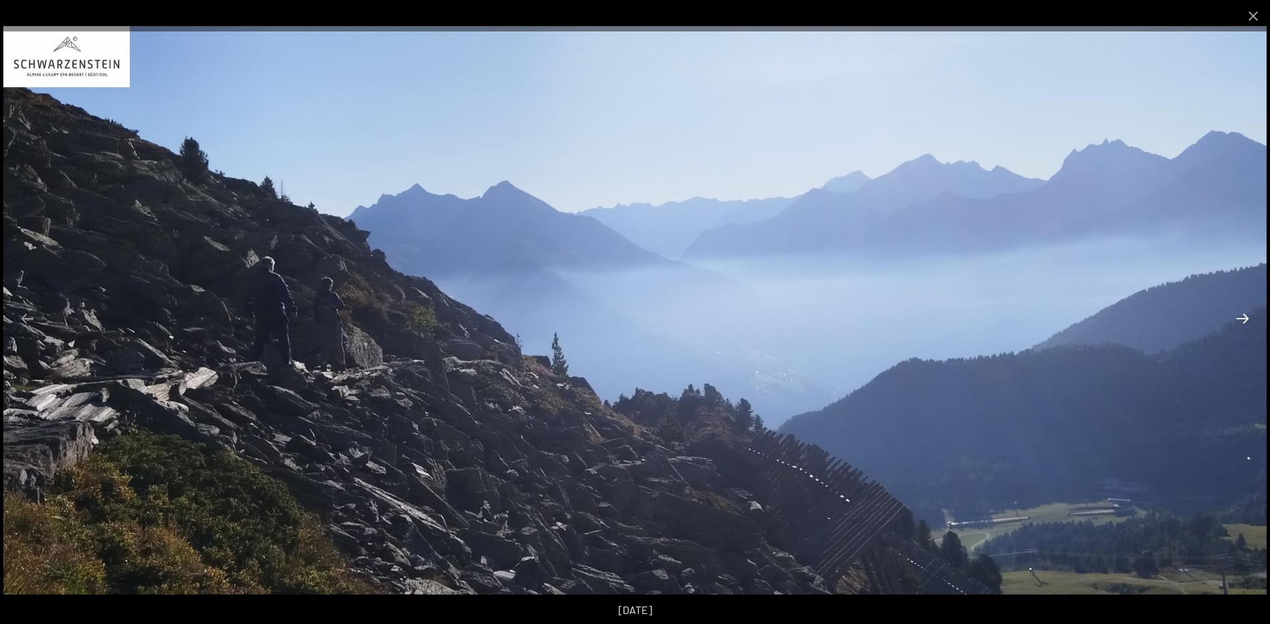
click at [1240, 316] on button "Next slide" at bounding box center [1242, 318] width 28 height 26
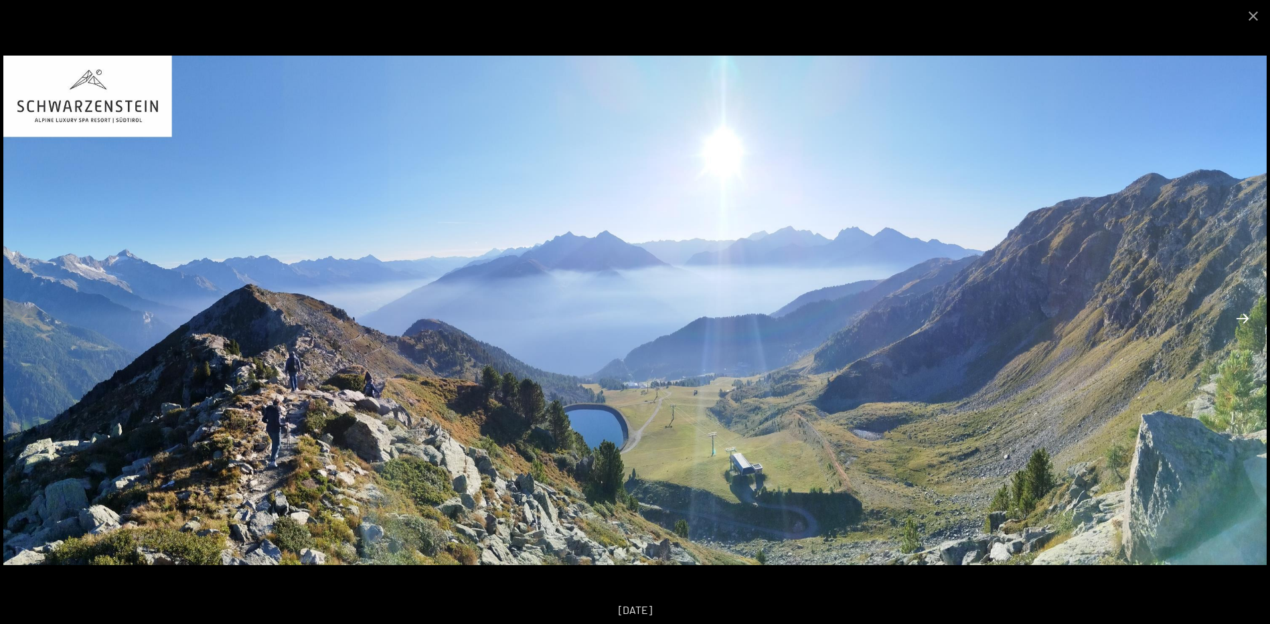
click at [1244, 317] on button "Next slide" at bounding box center [1242, 318] width 28 height 26
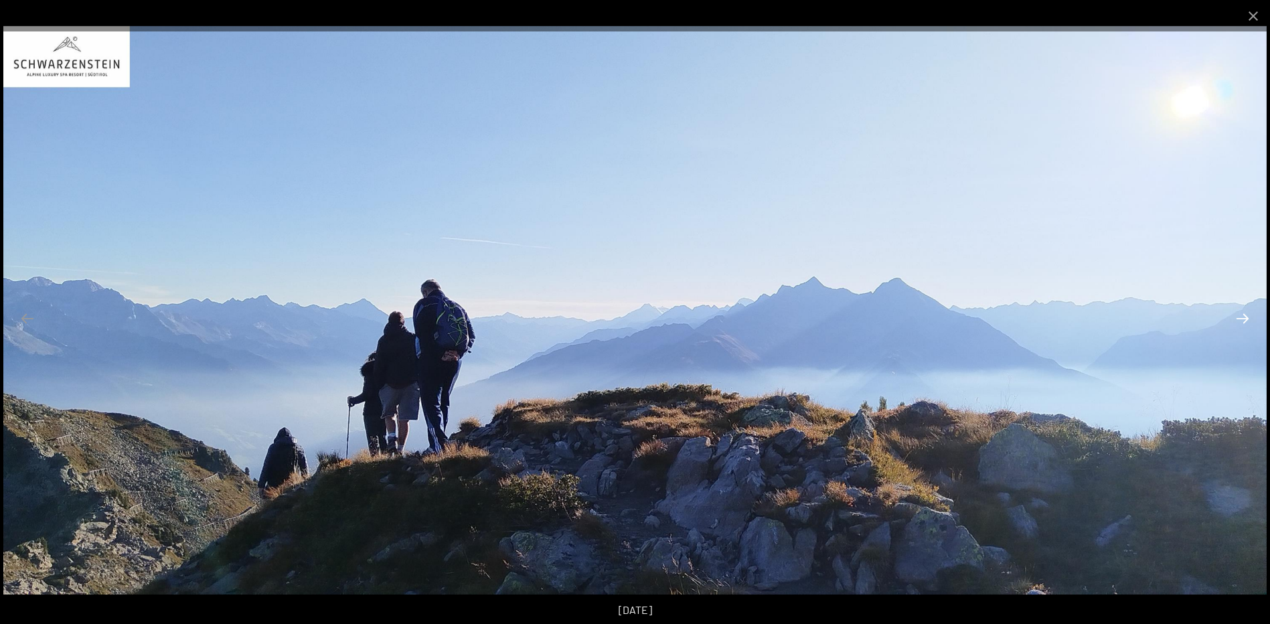
click at [1241, 316] on button "Next slide" at bounding box center [1242, 318] width 28 height 26
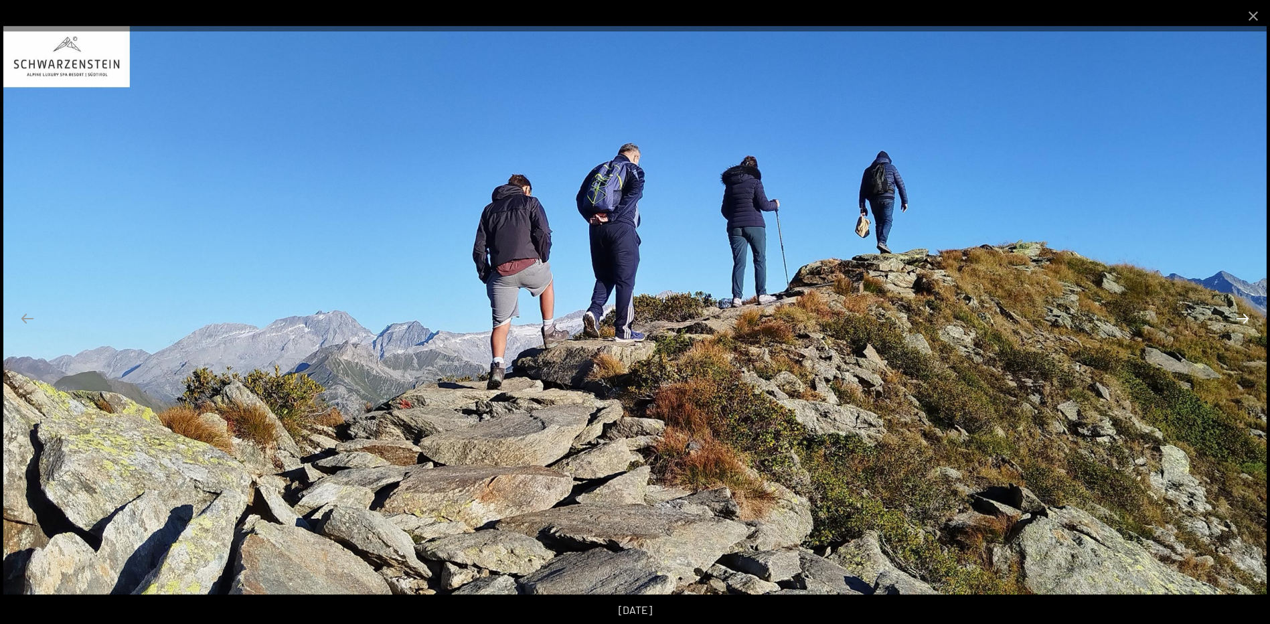
click at [1238, 313] on button "Next slide" at bounding box center [1242, 318] width 28 height 26
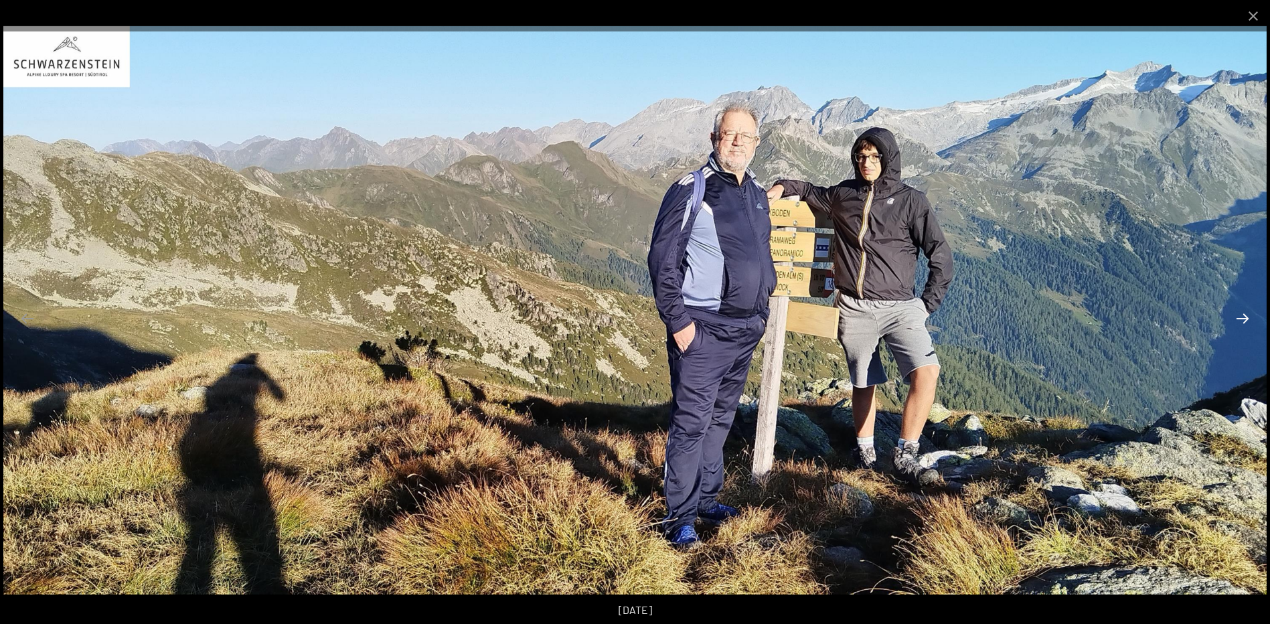
click at [1246, 315] on button "Next slide" at bounding box center [1242, 318] width 28 height 26
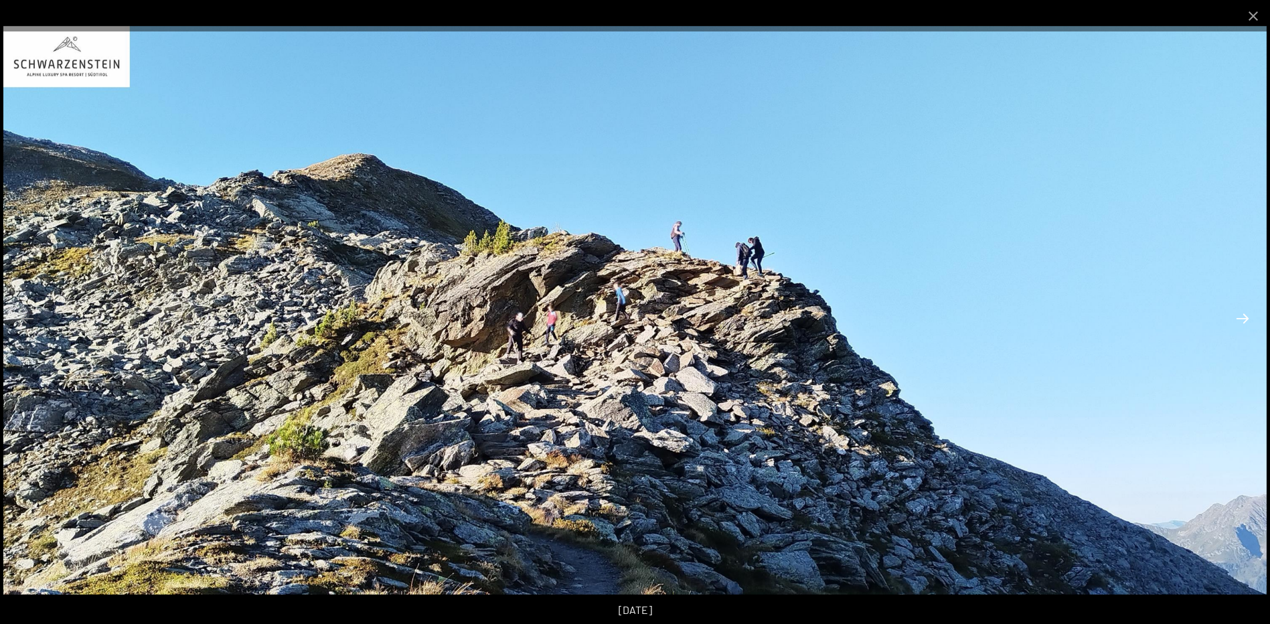
click at [1242, 314] on button "Next slide" at bounding box center [1242, 318] width 28 height 26
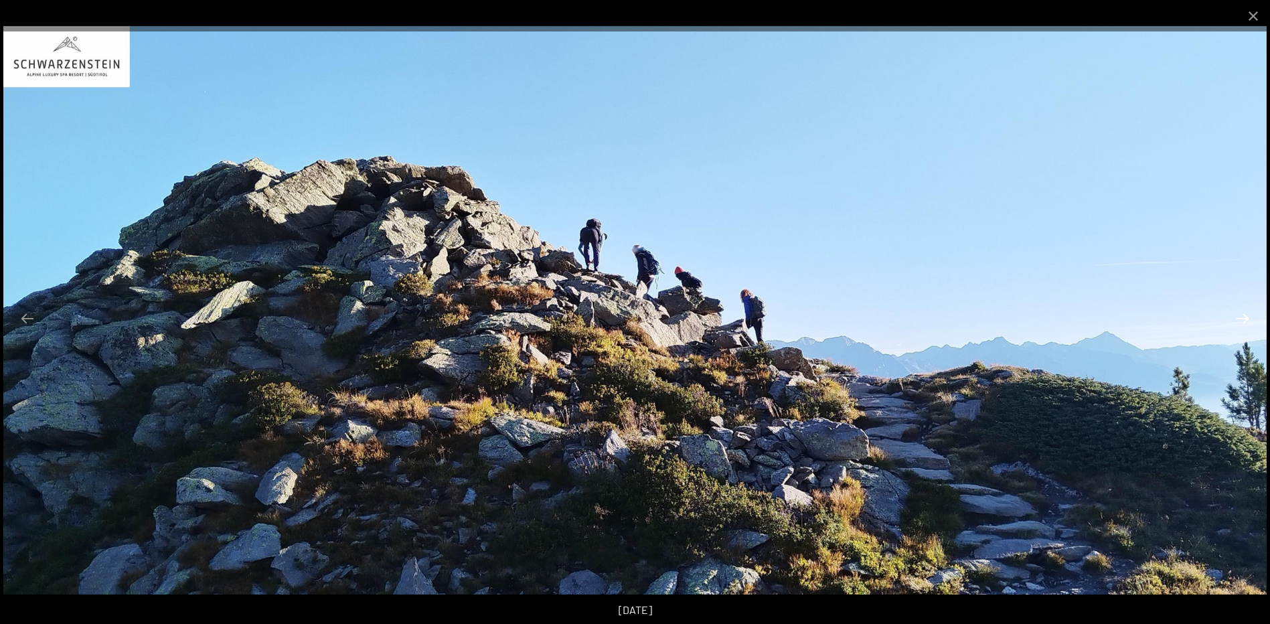
click at [1242, 313] on button "Next slide" at bounding box center [1242, 318] width 28 height 26
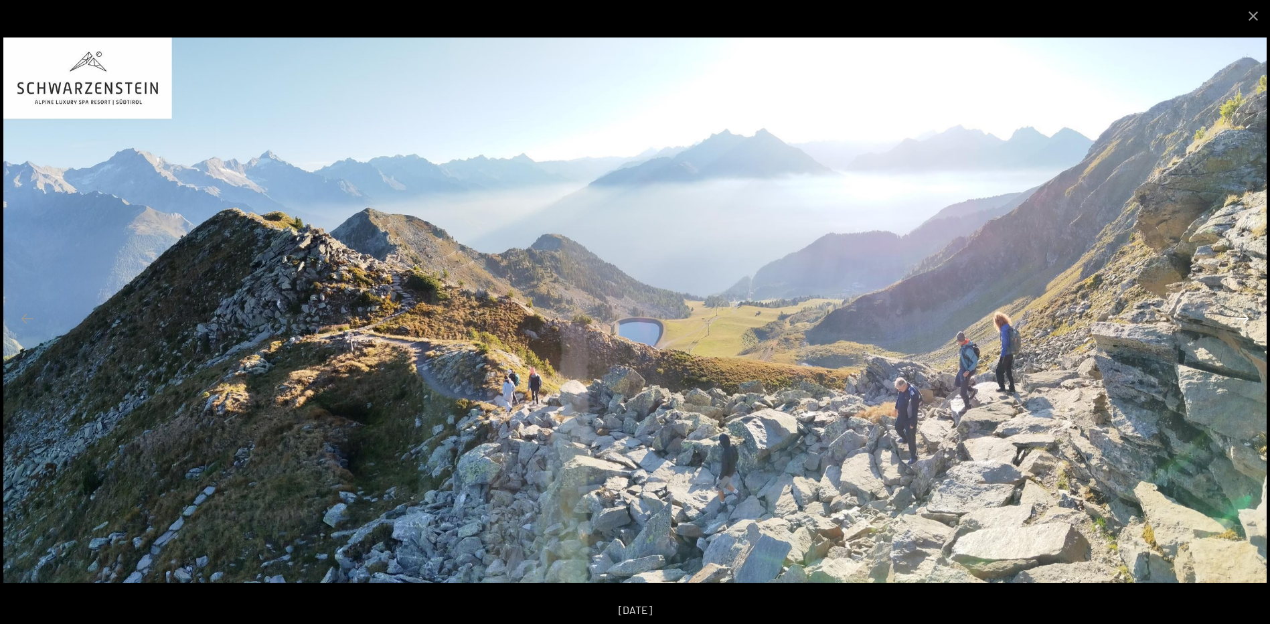
click at [1242, 313] on button "Next slide" at bounding box center [1242, 318] width 28 height 26
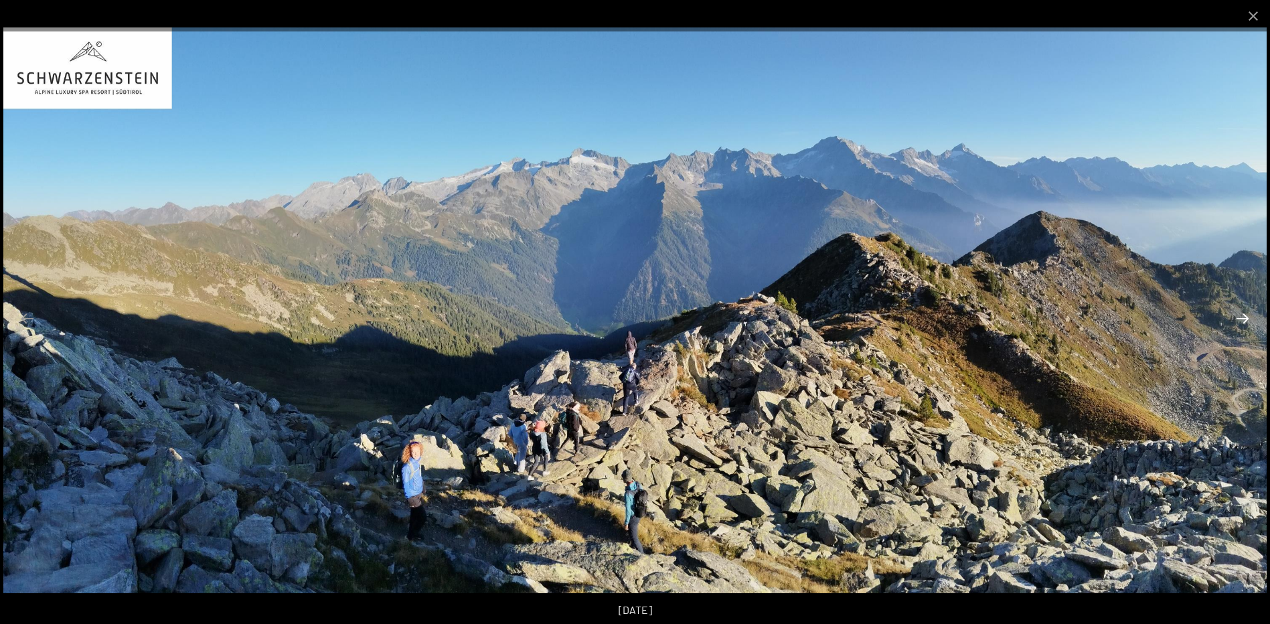
click at [1242, 313] on button "Next slide" at bounding box center [1242, 318] width 28 height 26
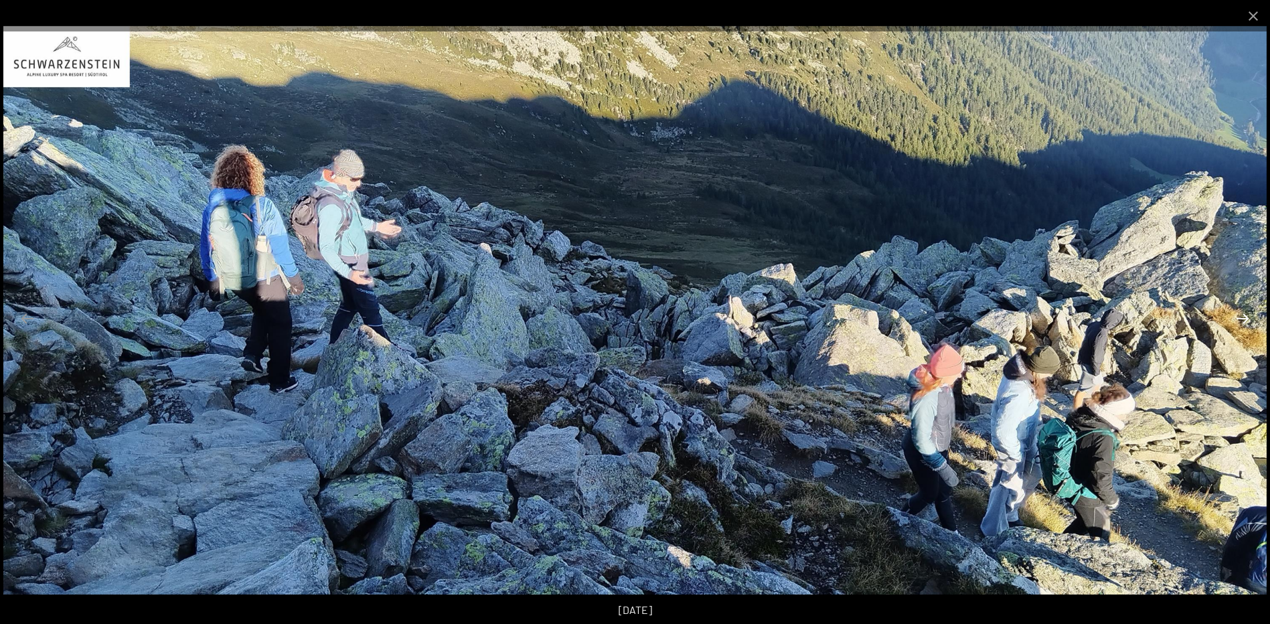
click at [1241, 313] on button "Next slide" at bounding box center [1242, 318] width 28 height 26
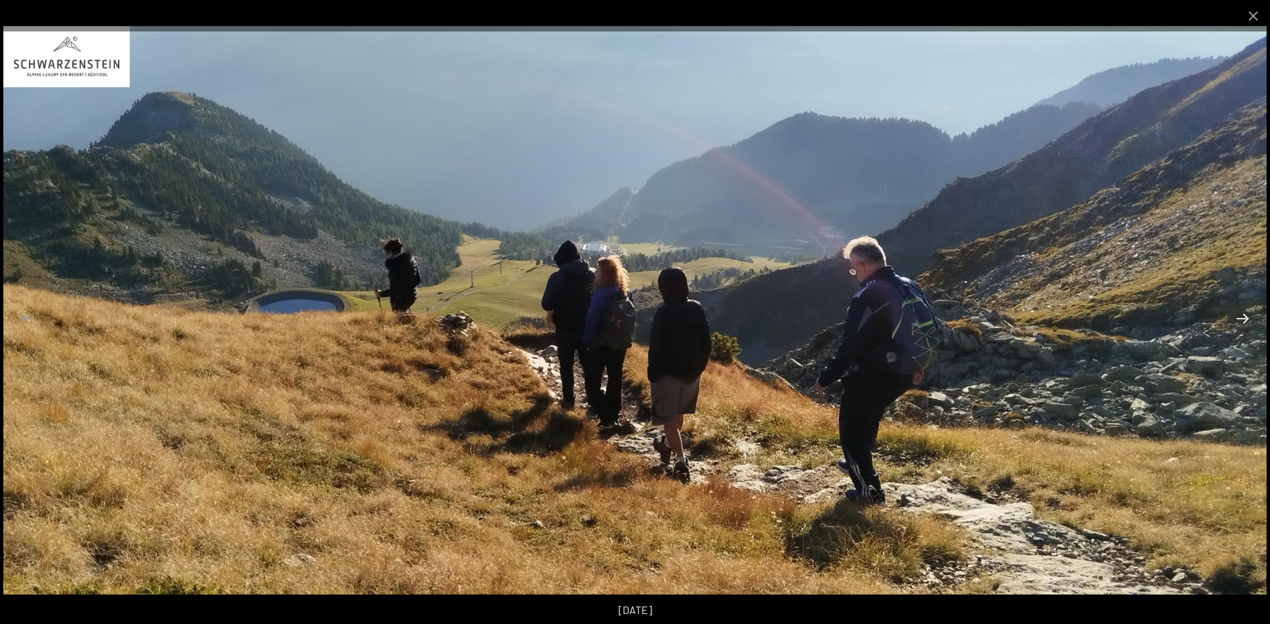
click at [1241, 313] on button "Next slide" at bounding box center [1242, 318] width 28 height 26
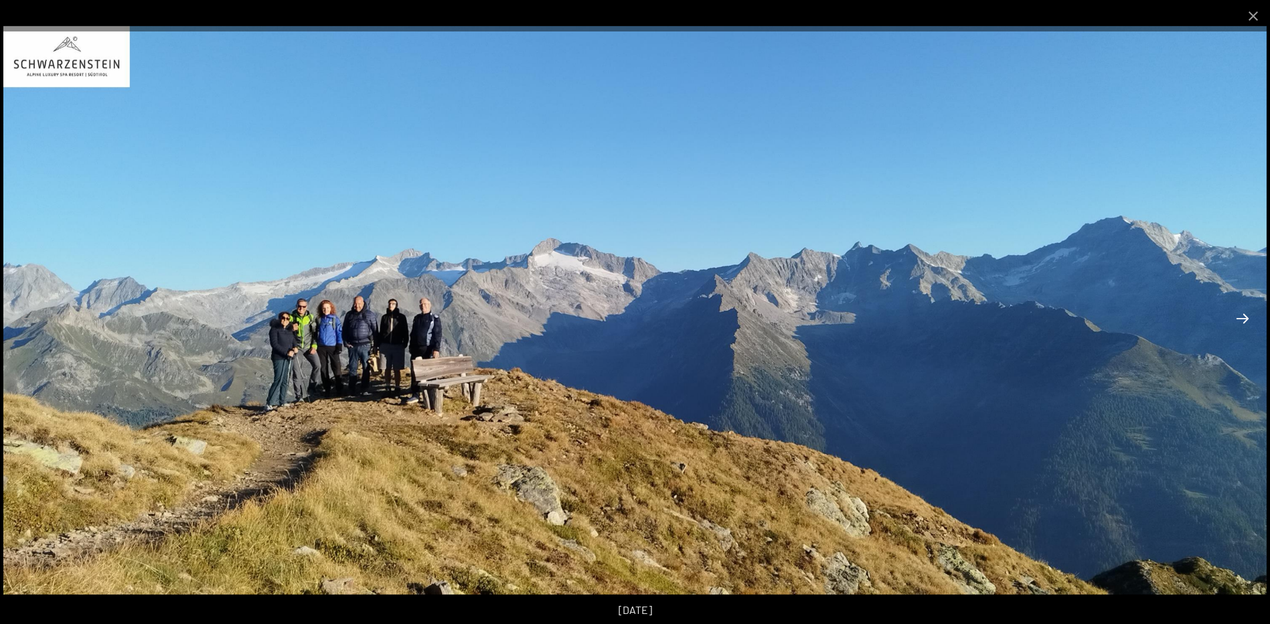
click at [1240, 313] on button "Next slide" at bounding box center [1242, 318] width 28 height 26
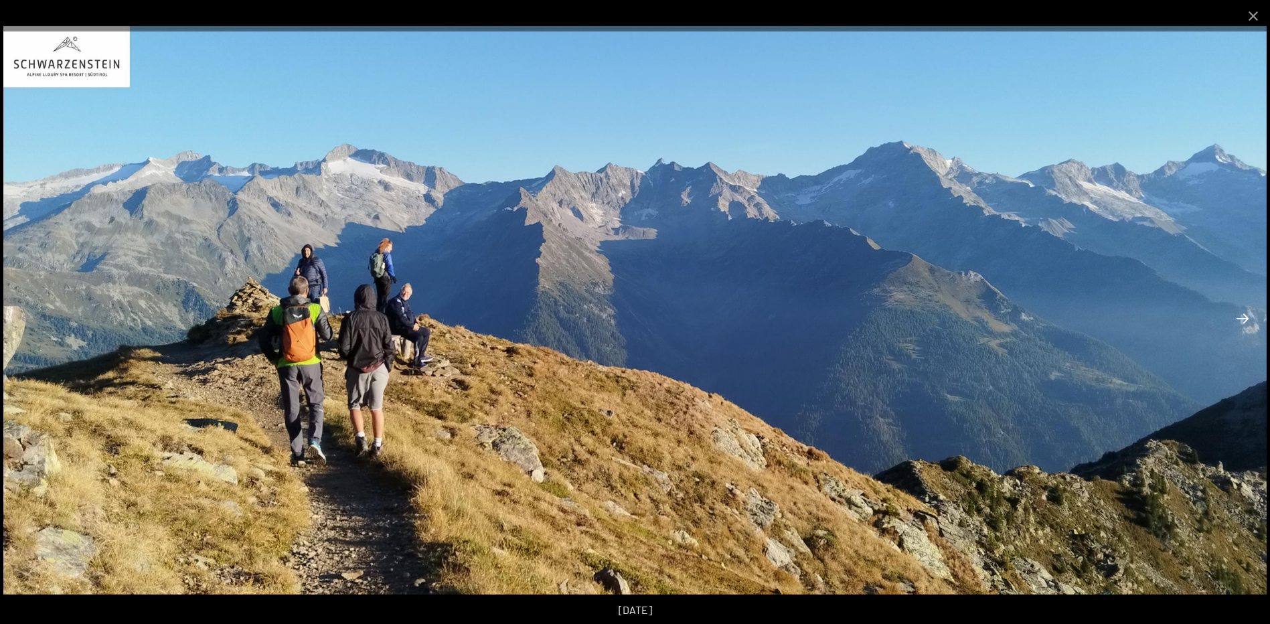
click at [1240, 313] on button "Next slide" at bounding box center [1242, 318] width 28 height 26
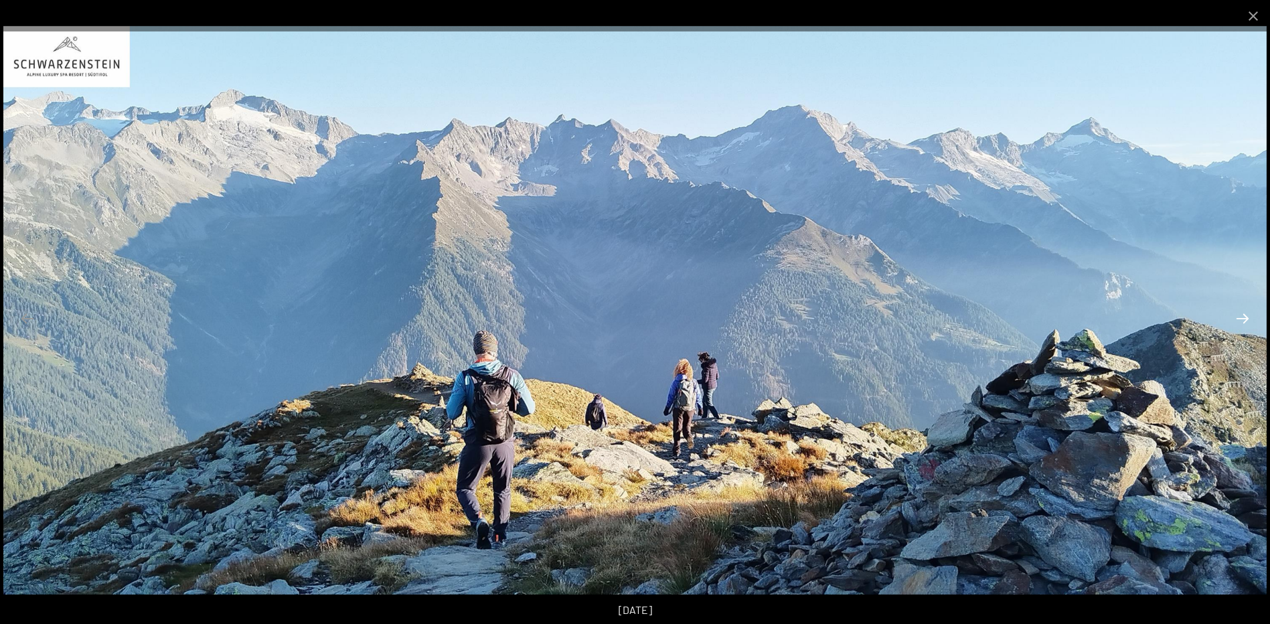
click at [1240, 313] on button "Next slide" at bounding box center [1242, 318] width 28 height 26
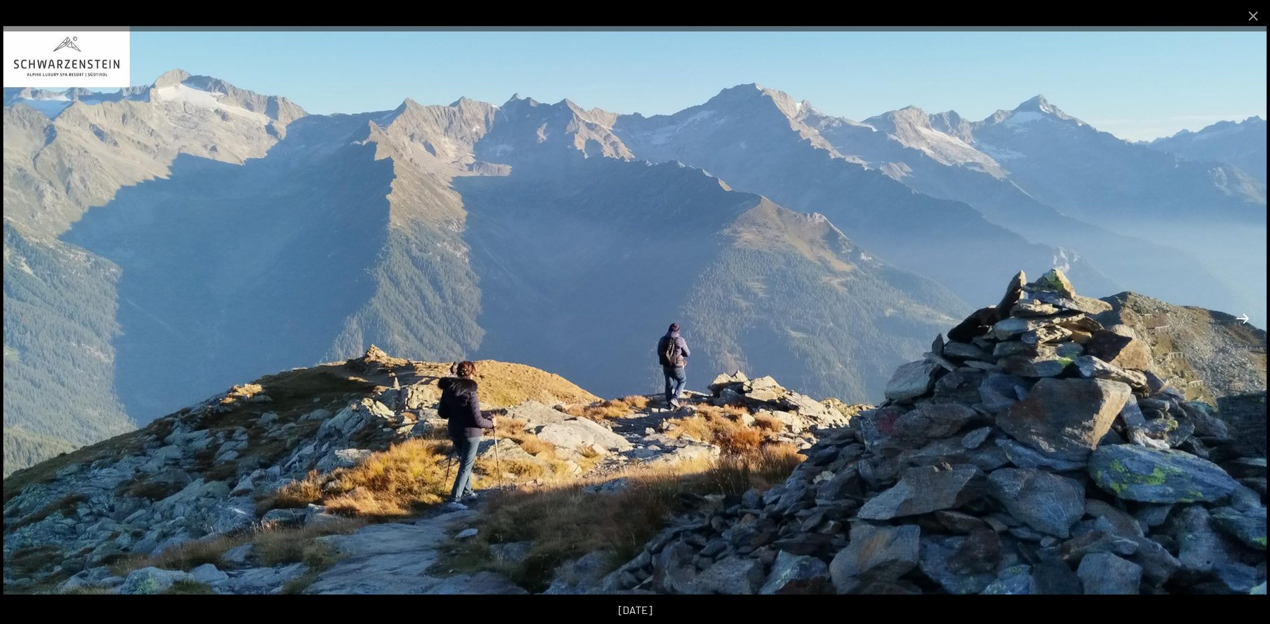
click at [1240, 313] on button "Next slide" at bounding box center [1242, 318] width 28 height 26
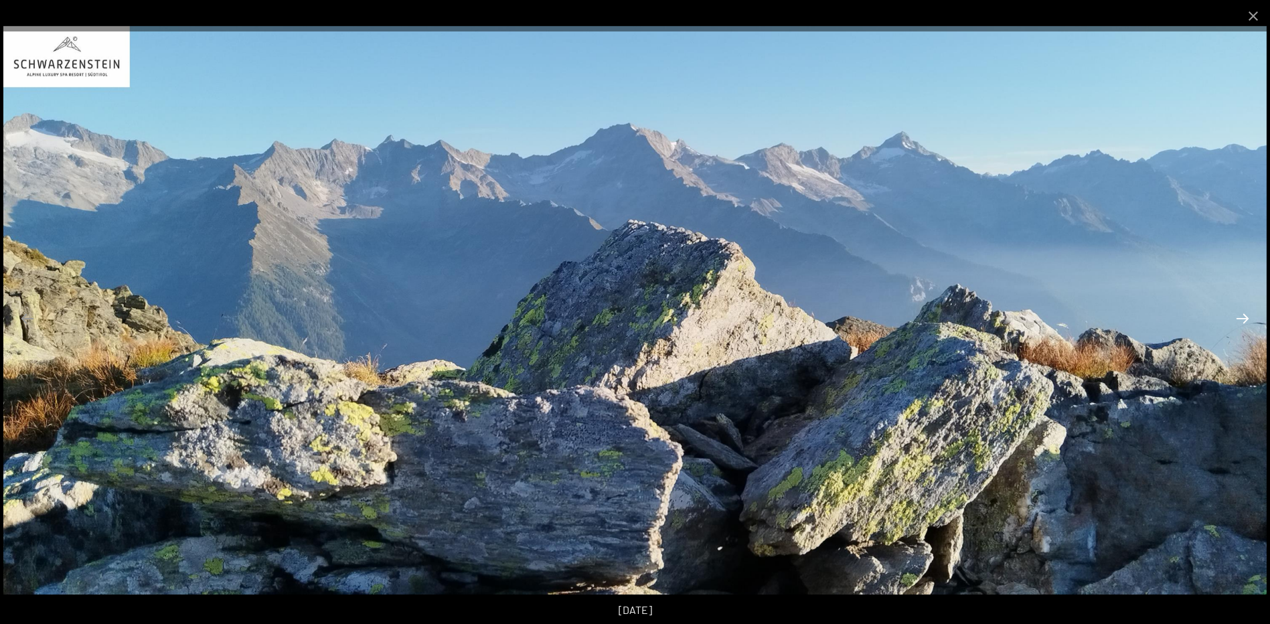
click at [1238, 313] on button "Next slide" at bounding box center [1242, 318] width 28 height 26
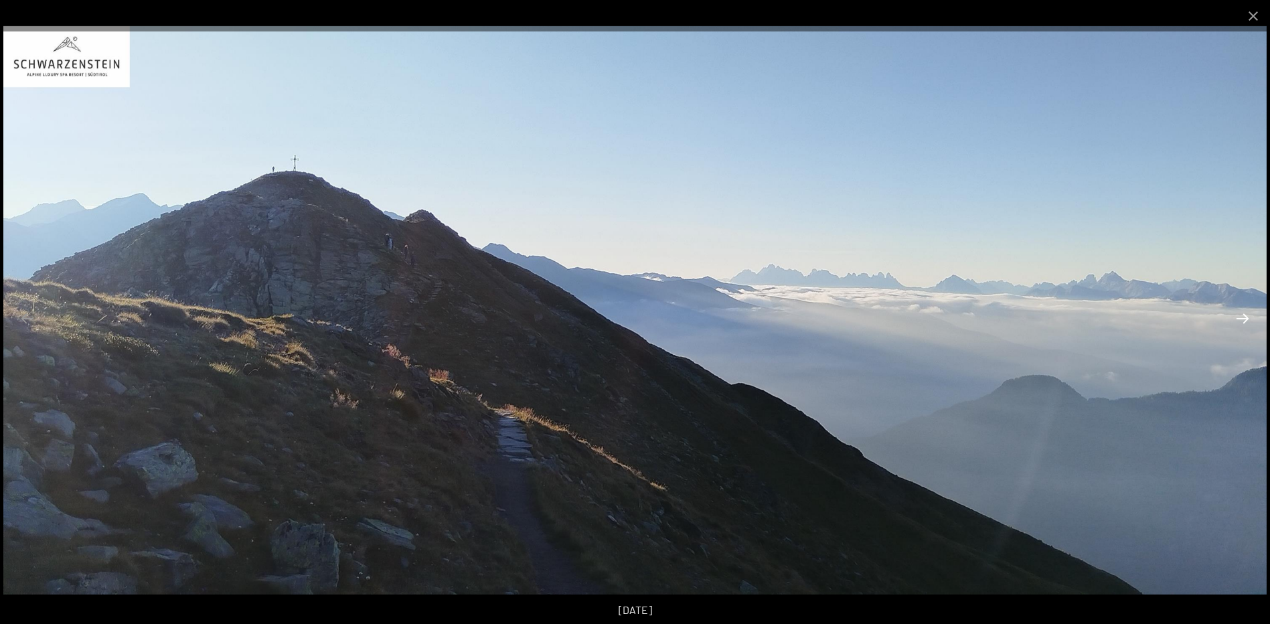
click at [1238, 313] on button "Next slide" at bounding box center [1242, 318] width 28 height 26
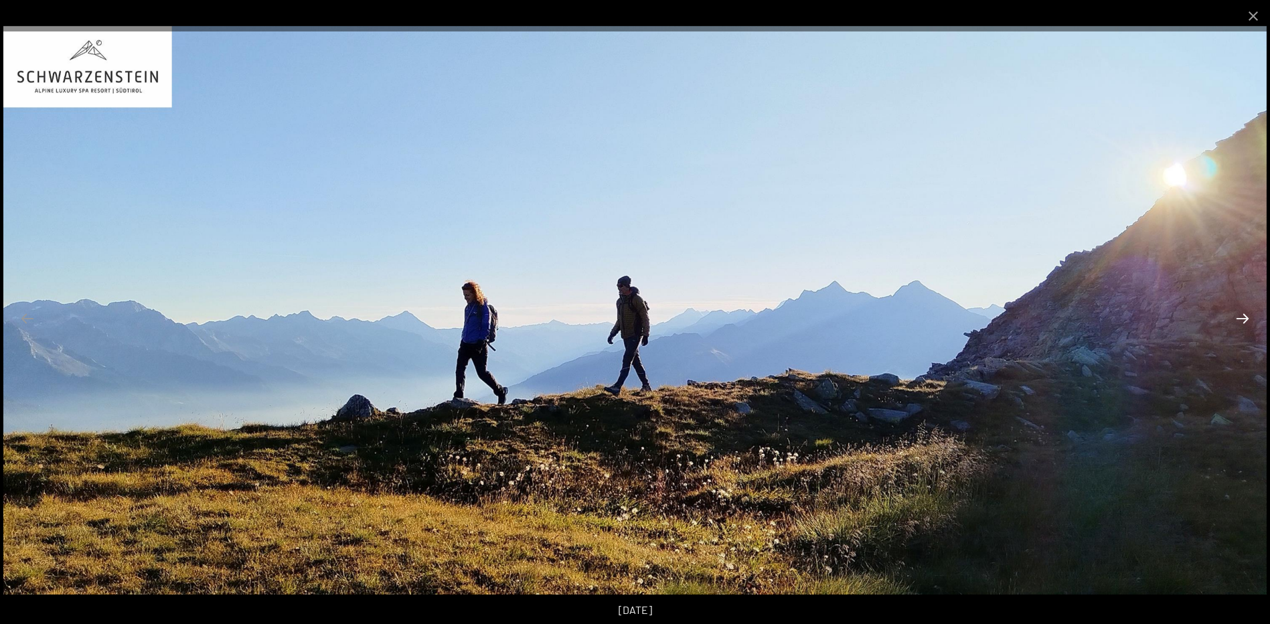
click at [1238, 313] on button "Next slide" at bounding box center [1242, 318] width 28 height 26
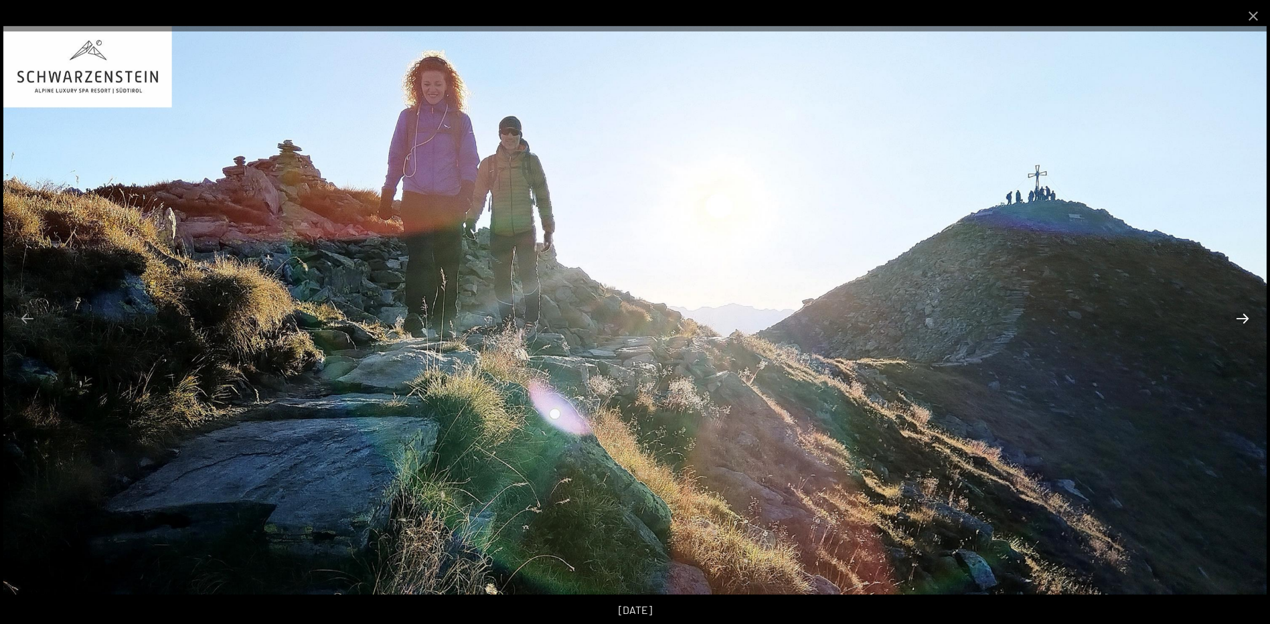
click at [1238, 313] on button "Next slide" at bounding box center [1242, 318] width 28 height 26
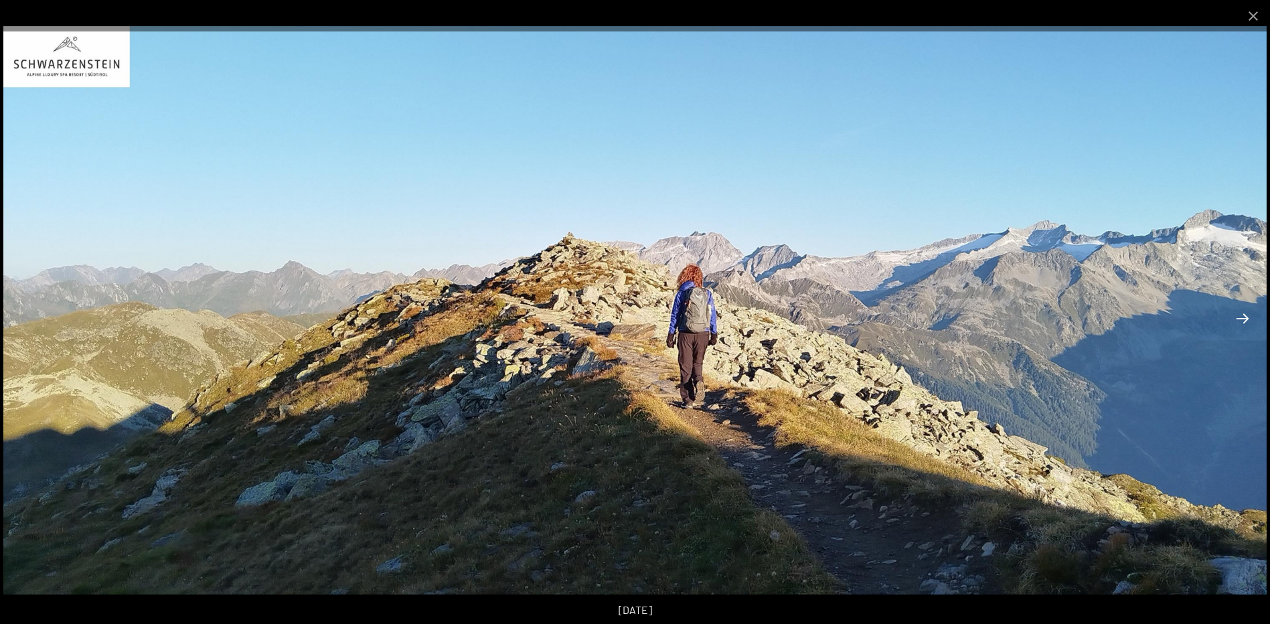
click at [1238, 313] on button "Next slide" at bounding box center [1242, 318] width 28 height 26
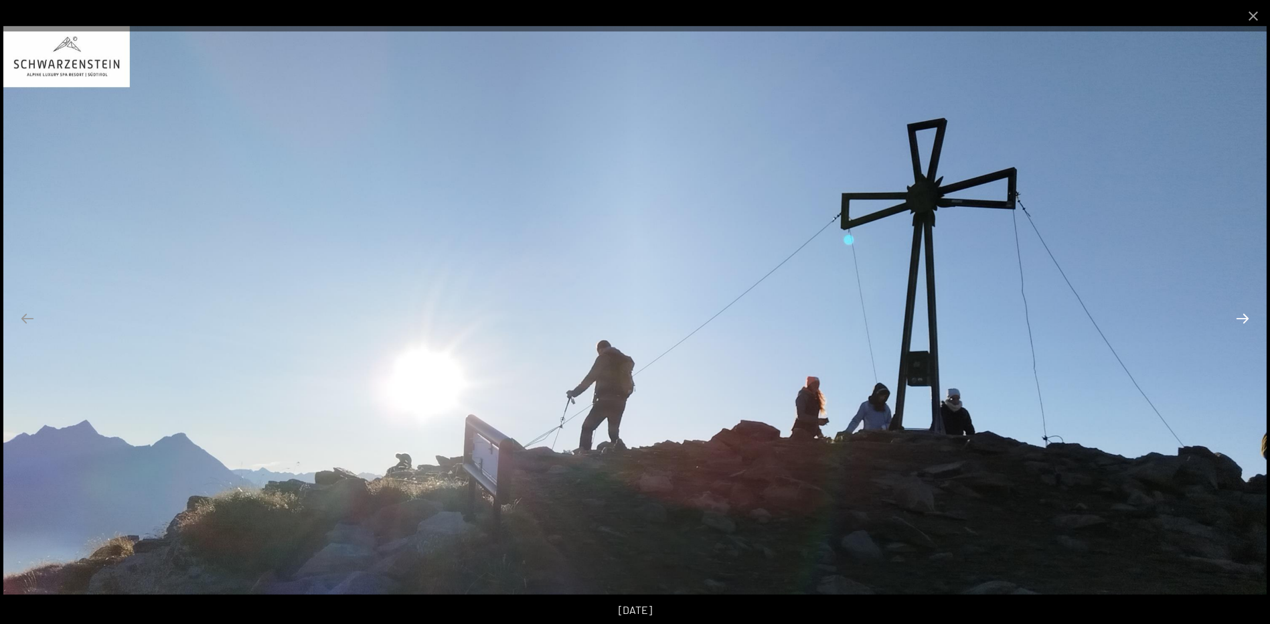
click at [1238, 313] on button "Next slide" at bounding box center [1242, 318] width 28 height 26
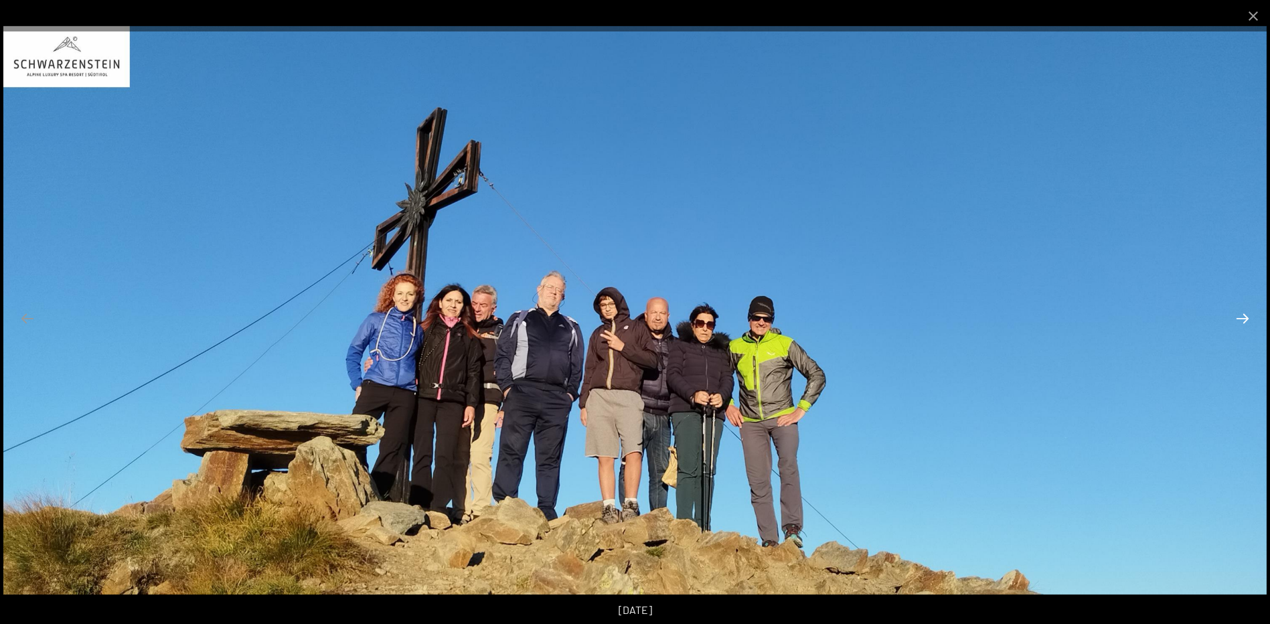
click at [1247, 318] on button "Next slide" at bounding box center [1242, 318] width 28 height 26
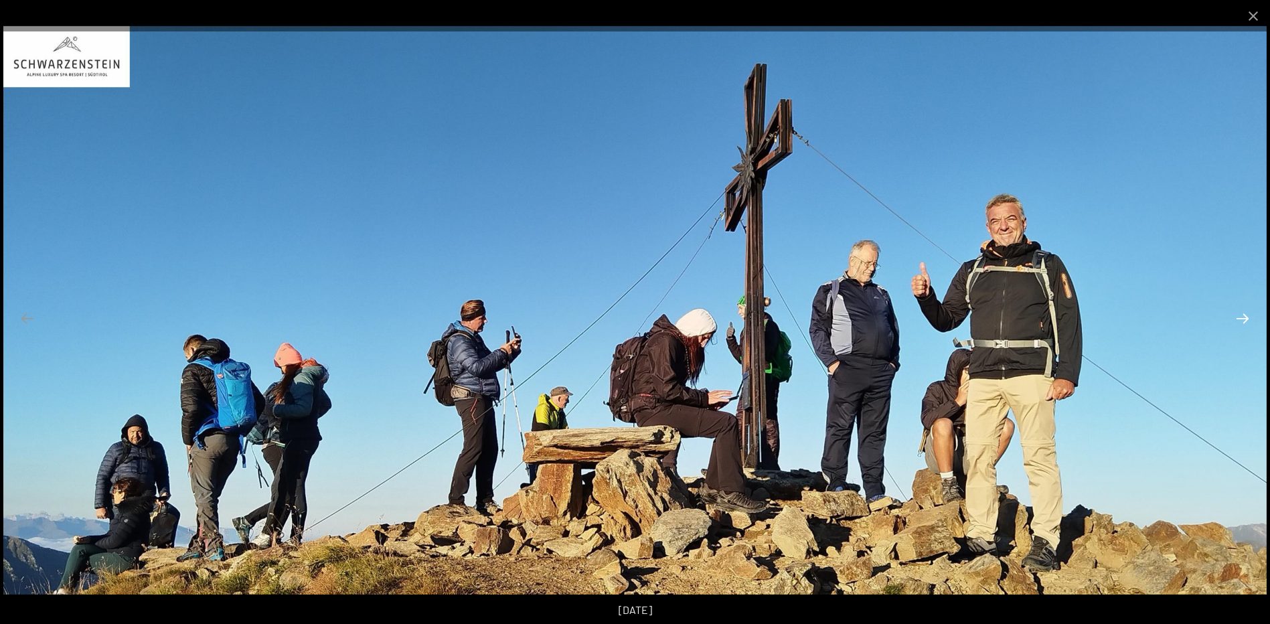
click at [1246, 318] on button "Next slide" at bounding box center [1242, 318] width 28 height 26
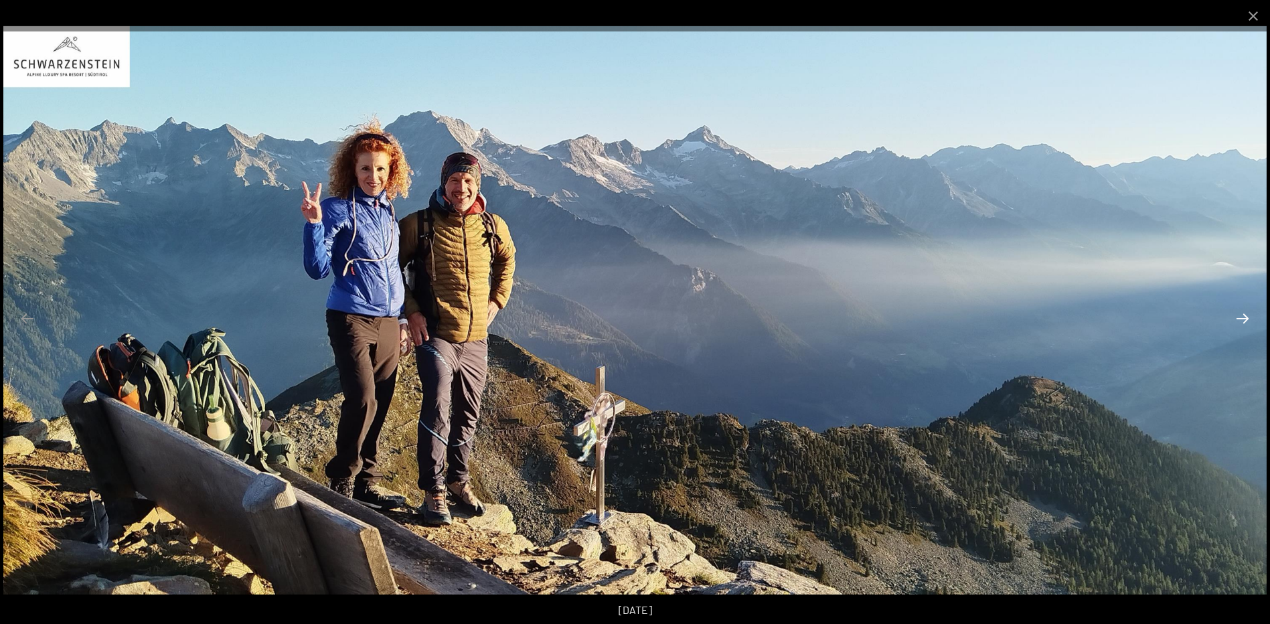
click at [1246, 318] on button "Next slide" at bounding box center [1242, 318] width 28 height 26
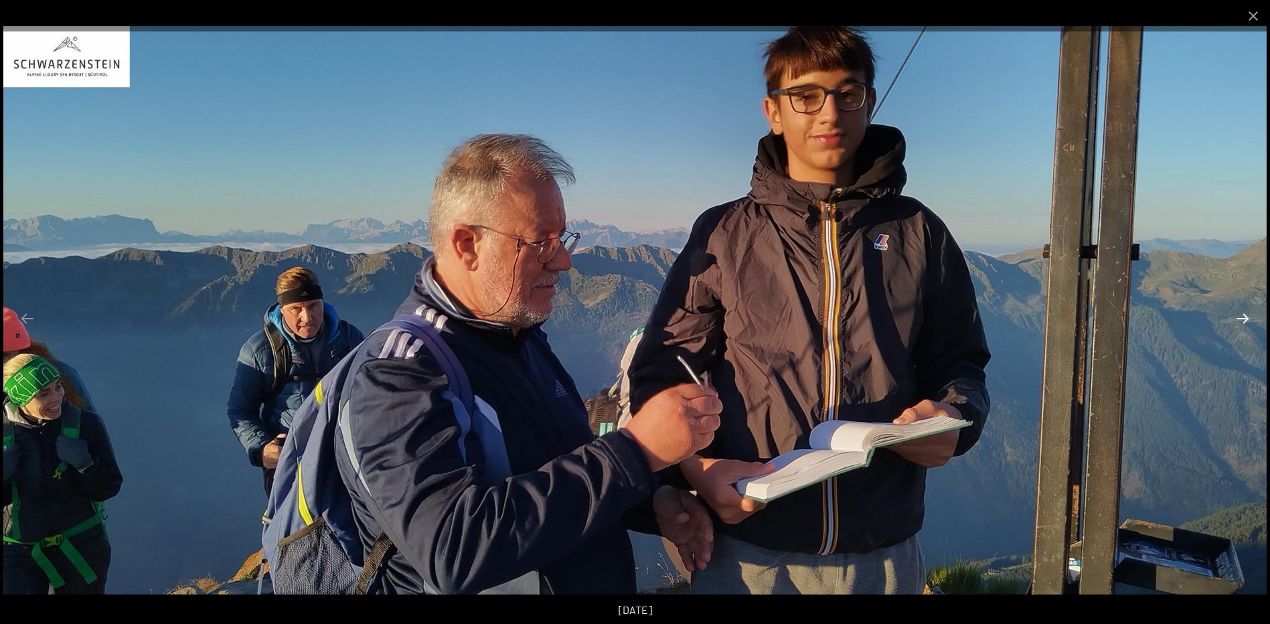
click at [1246, 318] on button "Next slide" at bounding box center [1242, 318] width 28 height 26
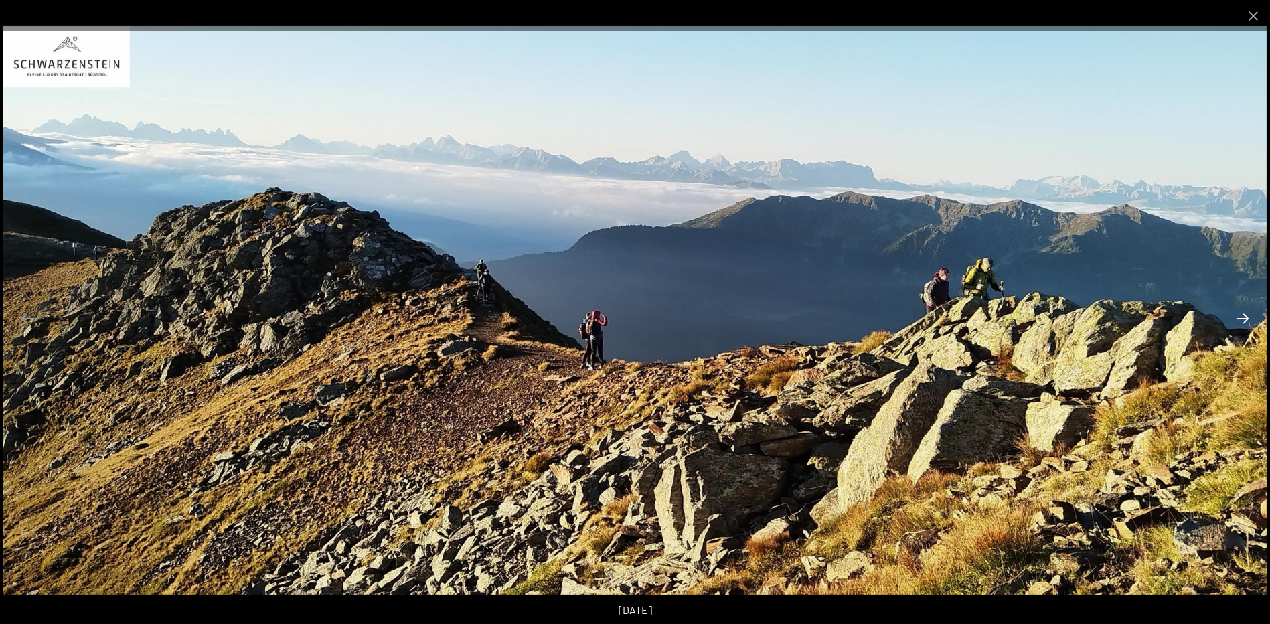
click at [1246, 318] on button "Next slide" at bounding box center [1242, 318] width 28 height 26
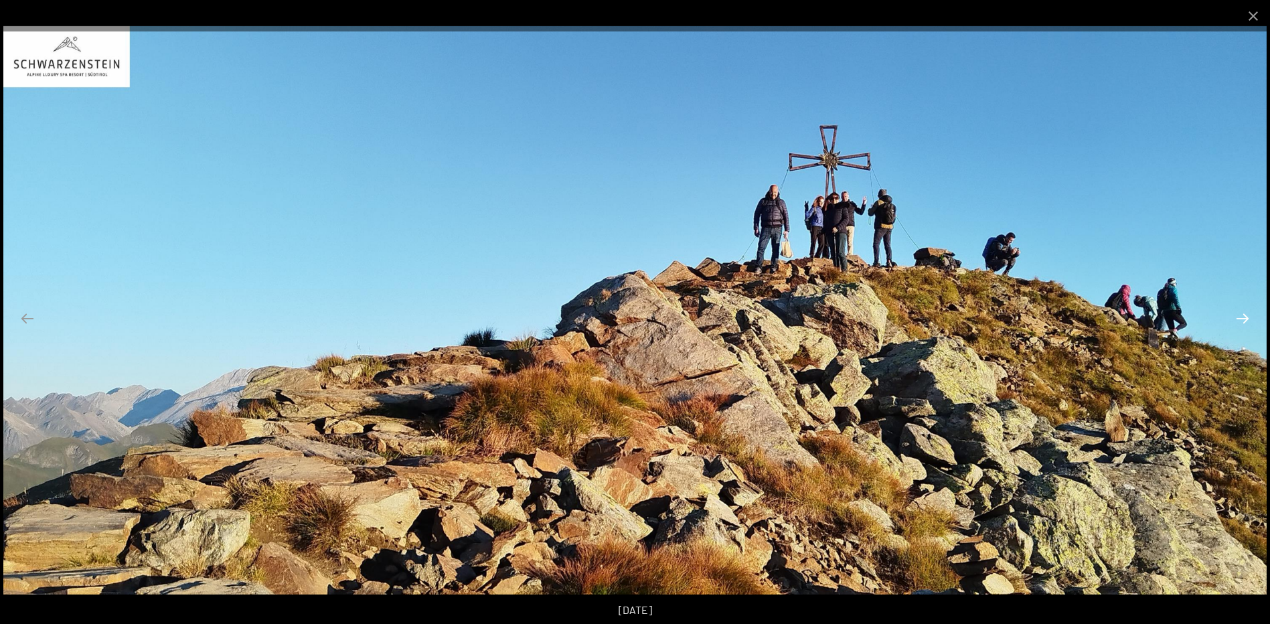
click at [1246, 318] on button "Next slide" at bounding box center [1242, 318] width 28 height 26
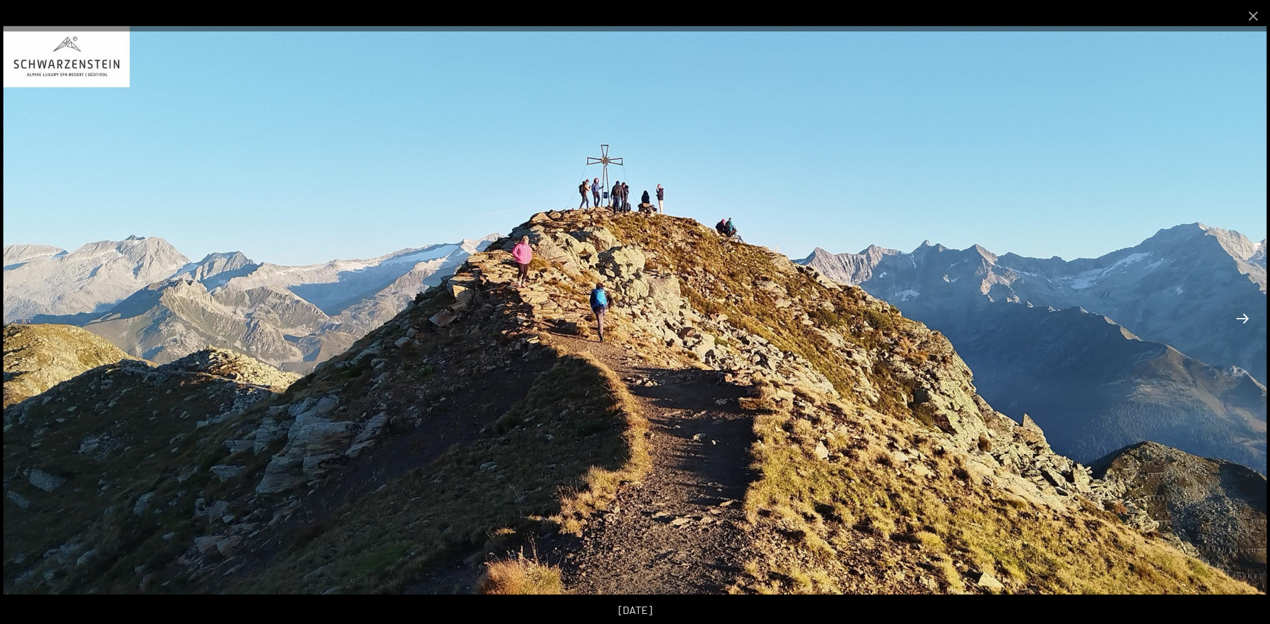
click at [1246, 318] on button "Next slide" at bounding box center [1242, 318] width 28 height 26
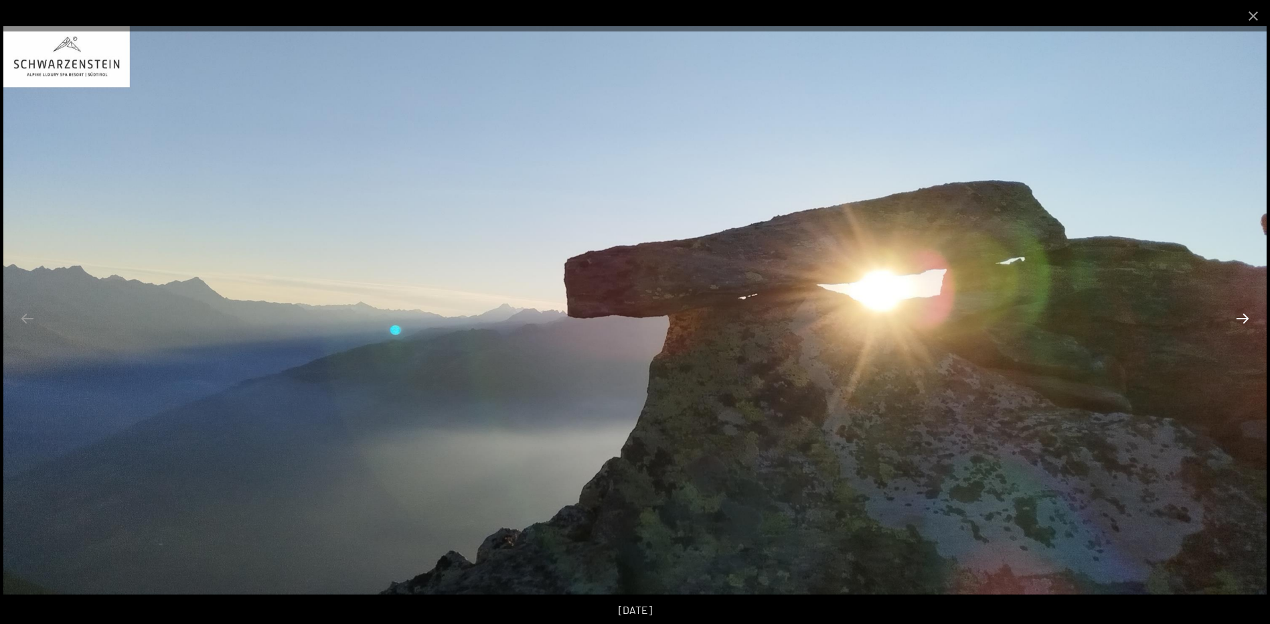
click at [1246, 318] on button "Next slide" at bounding box center [1242, 318] width 28 height 26
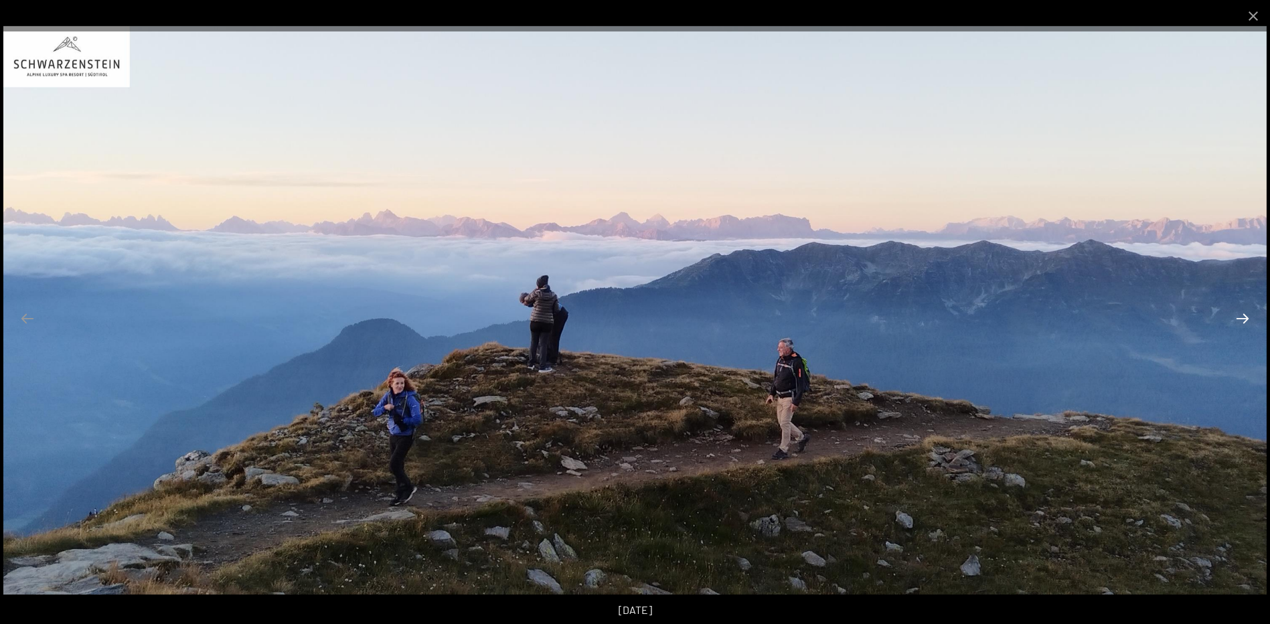
click at [1246, 318] on button "Next slide" at bounding box center [1242, 318] width 28 height 26
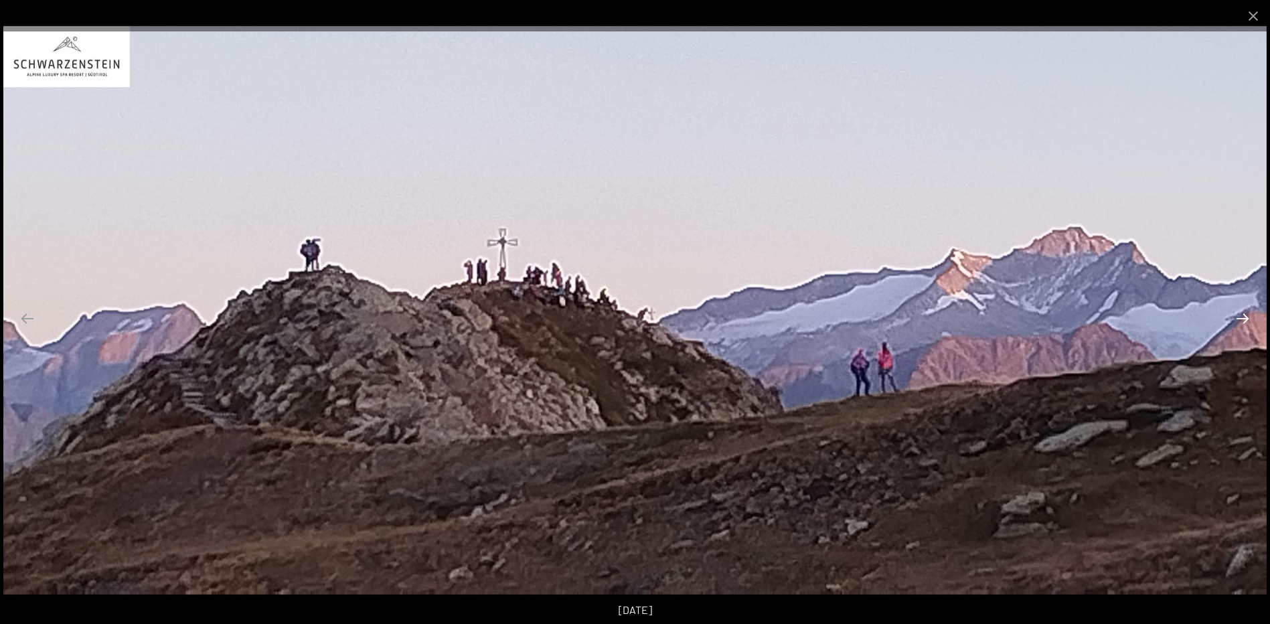
click at [1246, 318] on button "Next slide" at bounding box center [1242, 318] width 28 height 26
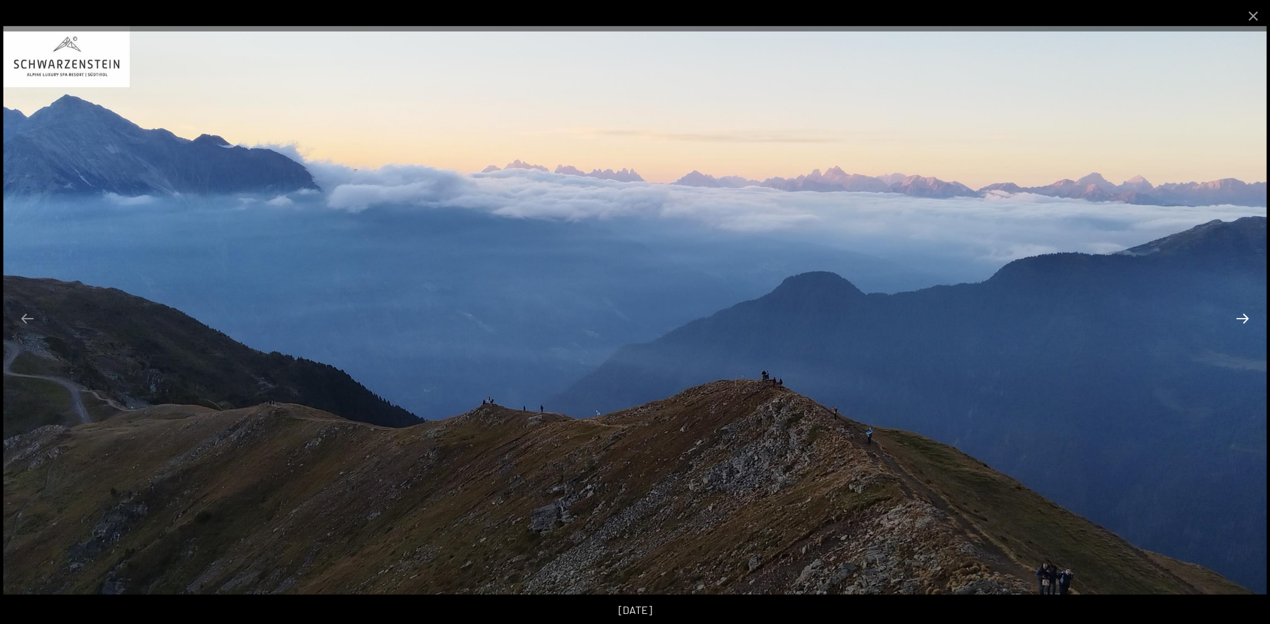
click at [1246, 318] on button "Next slide" at bounding box center [1242, 318] width 28 height 26
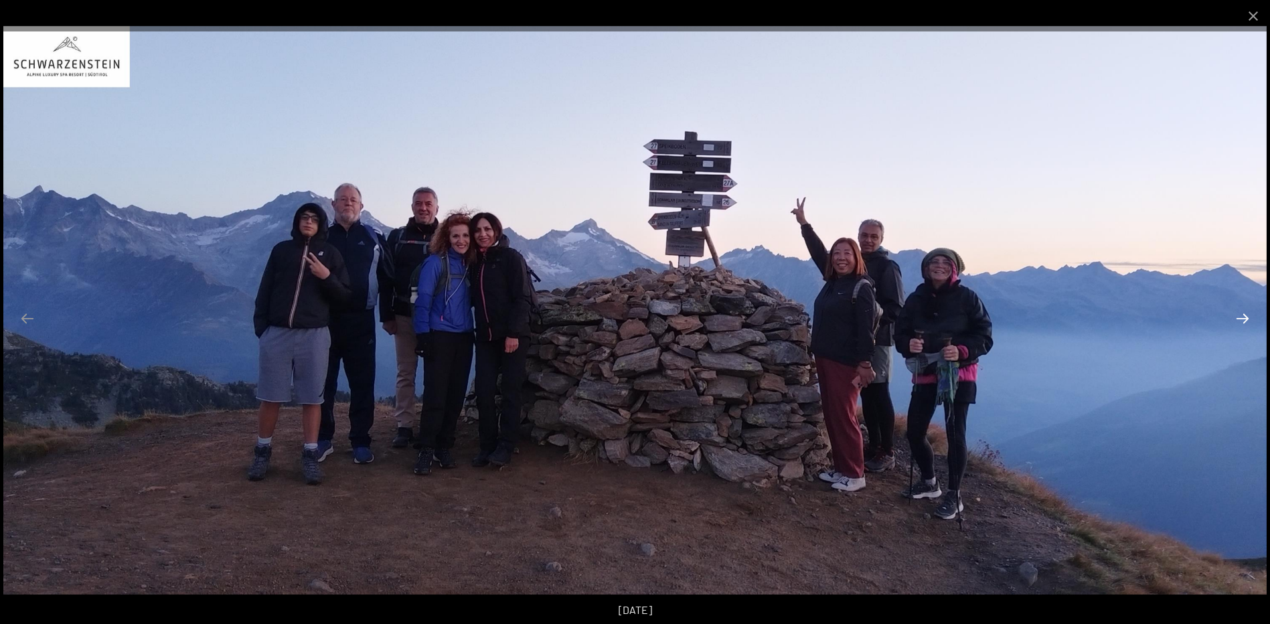
click at [1246, 318] on button "Next slide" at bounding box center [1242, 318] width 28 height 26
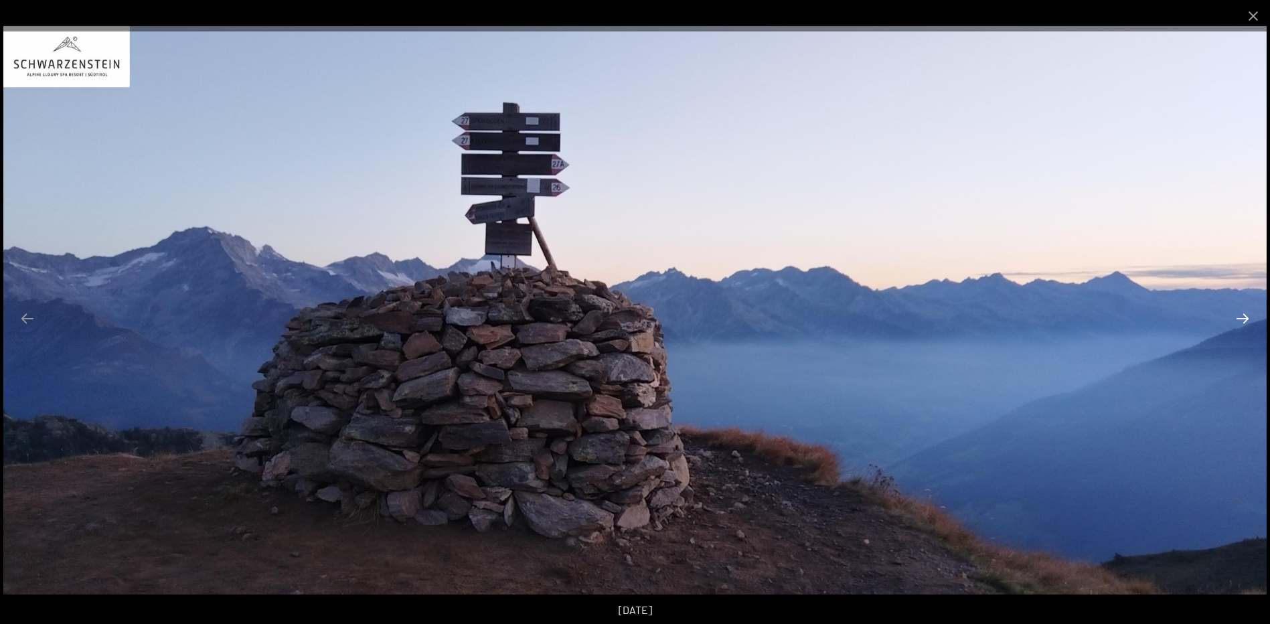
click at [1246, 318] on button "Next slide" at bounding box center [1242, 318] width 28 height 26
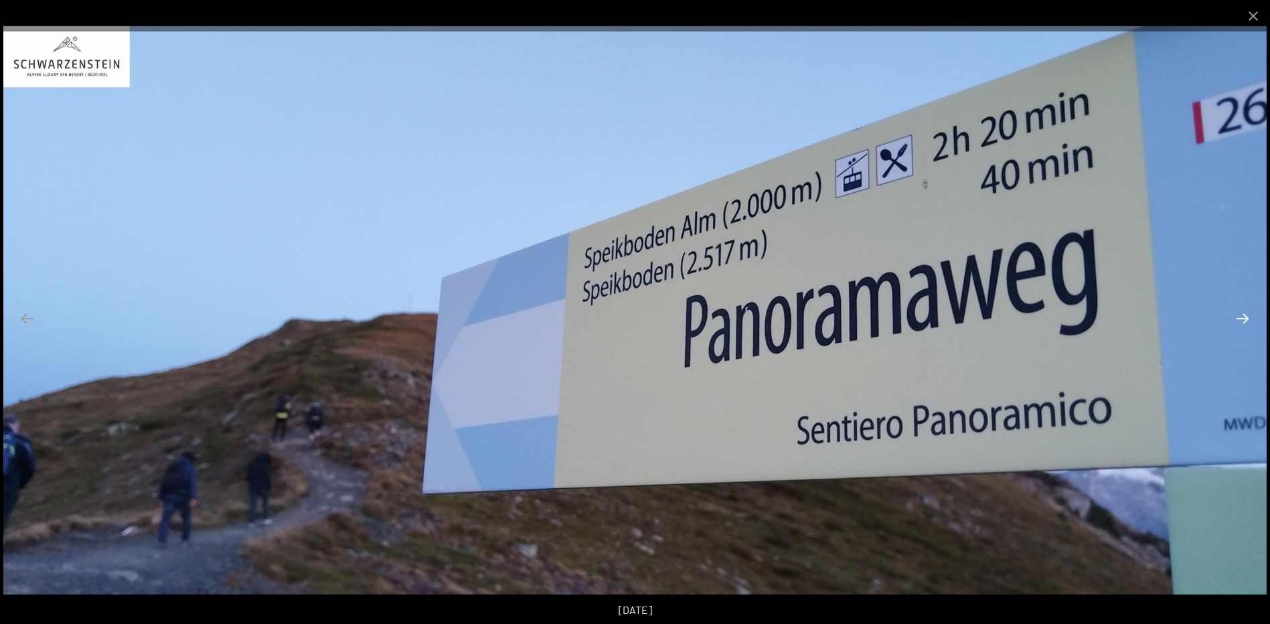
click at [1244, 318] on button "Next slide" at bounding box center [1242, 318] width 28 height 26
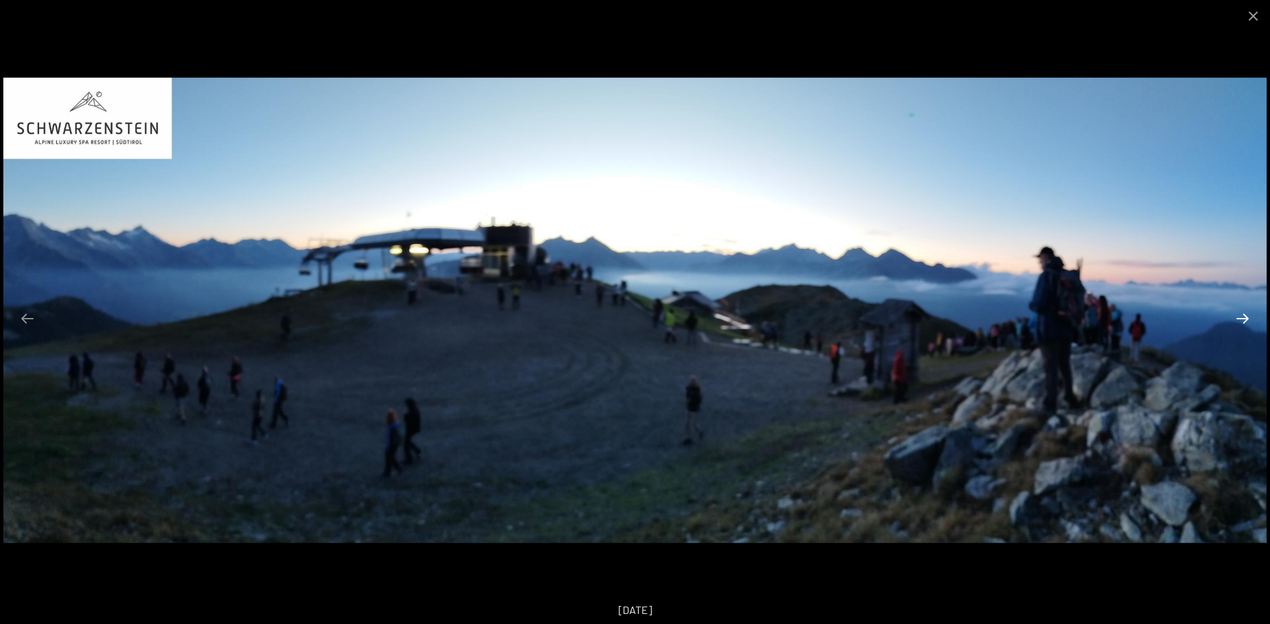
click at [1244, 318] on button "Next slide" at bounding box center [1242, 318] width 28 height 26
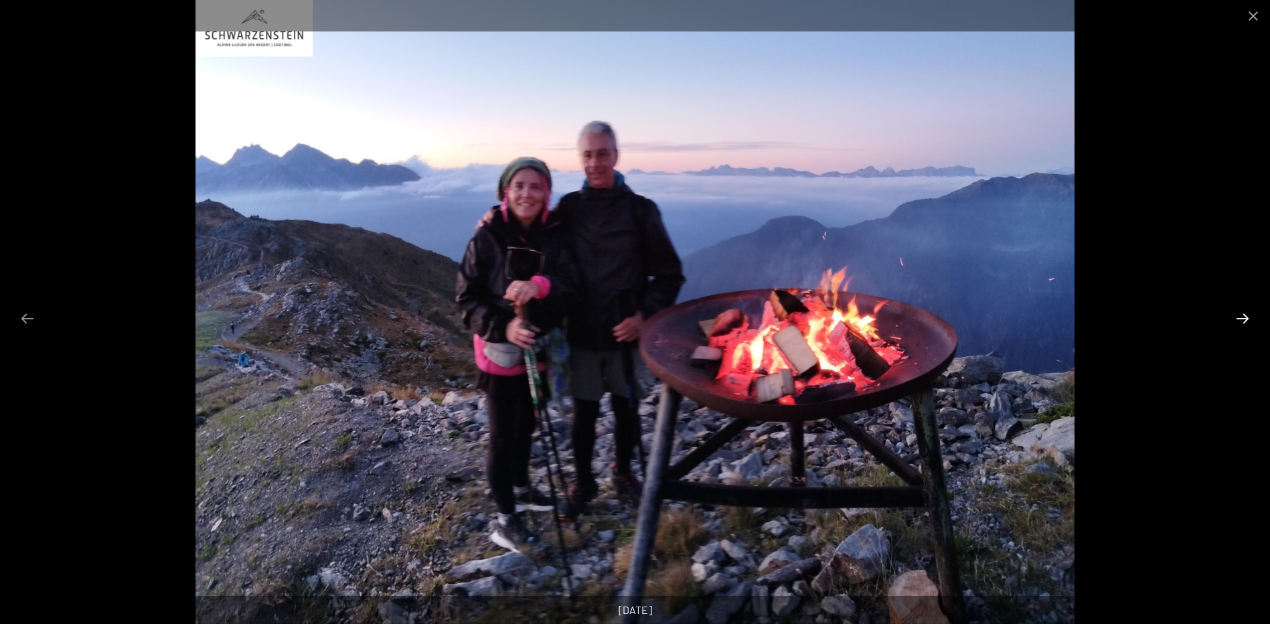
click at [1244, 318] on button "Next slide" at bounding box center [1242, 318] width 28 height 26
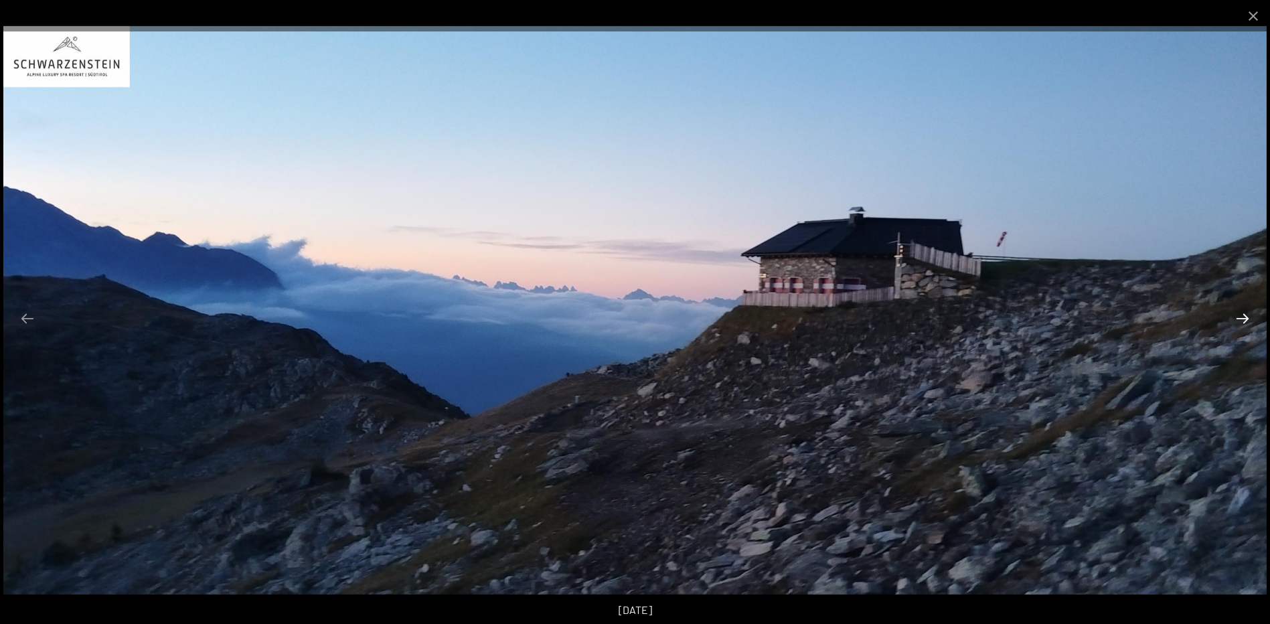
click at [1244, 318] on button "Next slide" at bounding box center [1242, 318] width 28 height 26
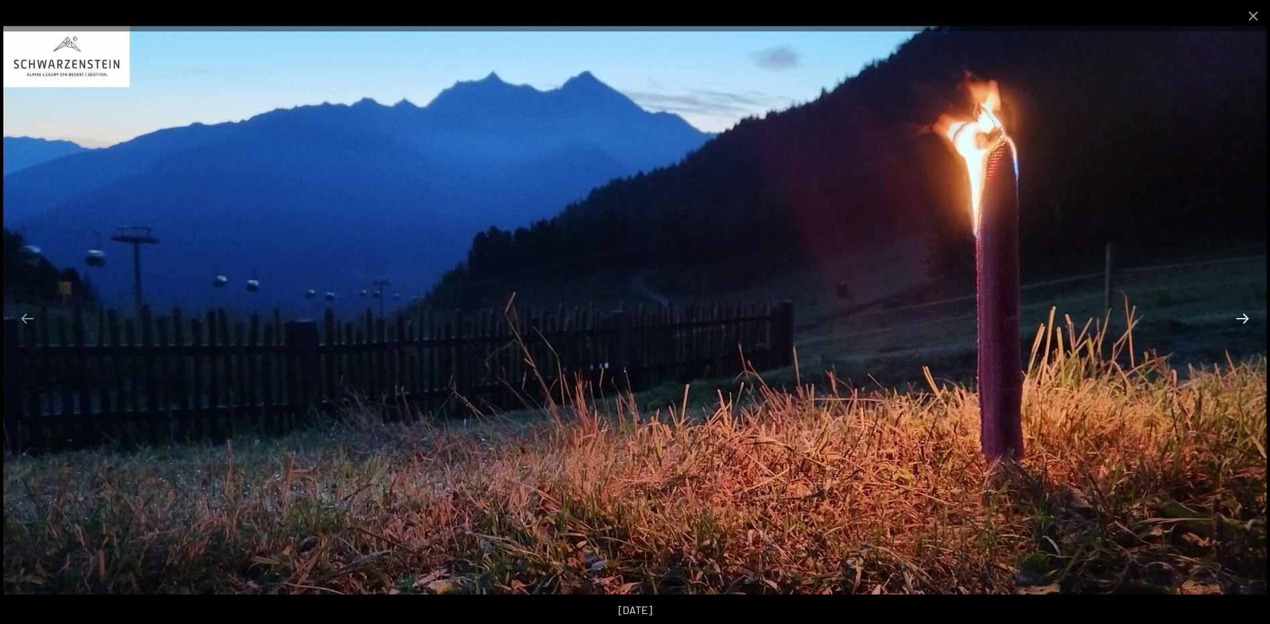
click at [1244, 318] on button "Next slide" at bounding box center [1242, 318] width 28 height 26
click at [1243, 318] on button "Next slide" at bounding box center [1242, 318] width 28 height 26
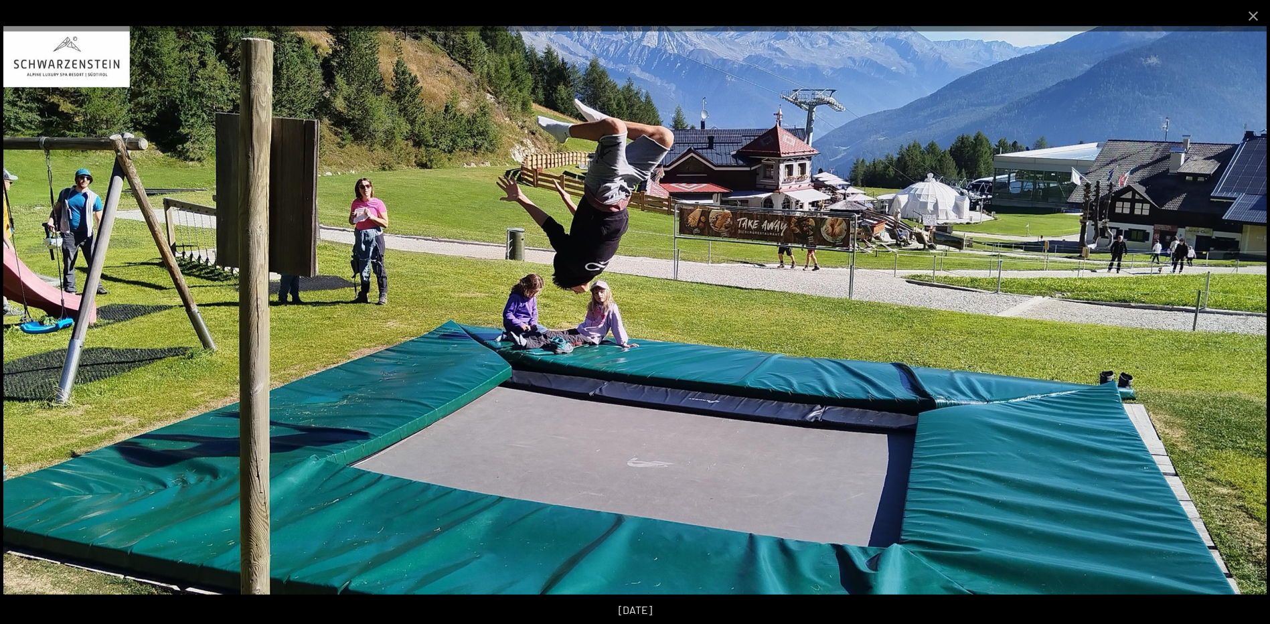
scroll to position [0, 0]
click at [1249, 13] on button "Close gallery" at bounding box center [1252, 15] width 33 height 31
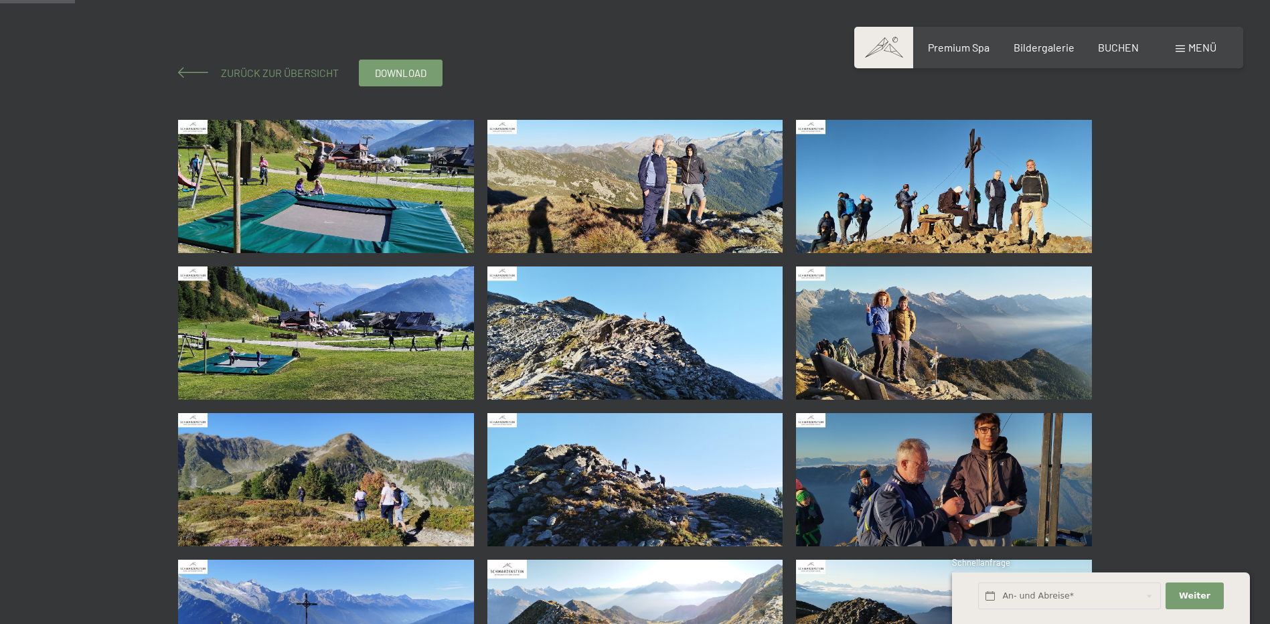
click at [250, 74] on span "Zurück zur Übersicht" at bounding box center [274, 72] width 129 height 13
